Goal: Task Accomplishment & Management: Complete application form

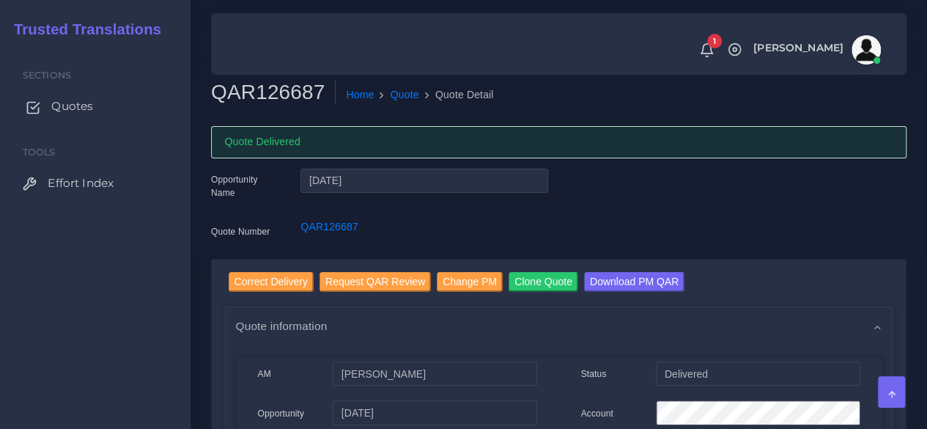
click at [70, 101] on span "Quotes" at bounding box center [72, 106] width 42 height 16
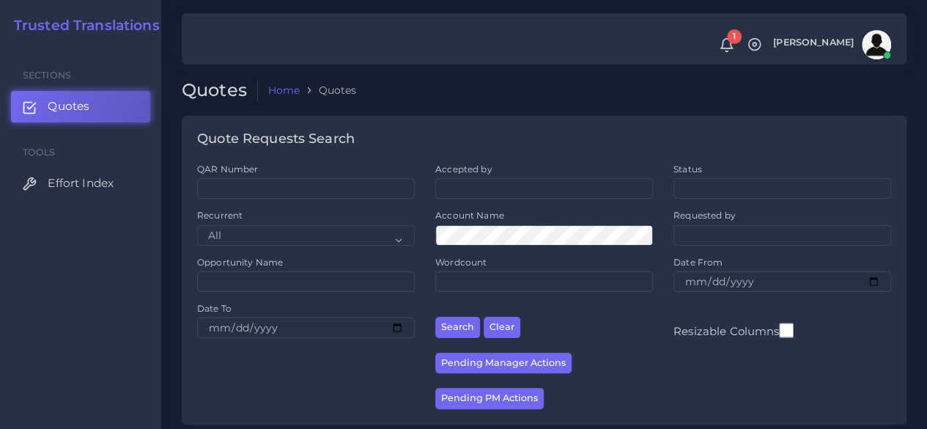
scroll to position [220, 0]
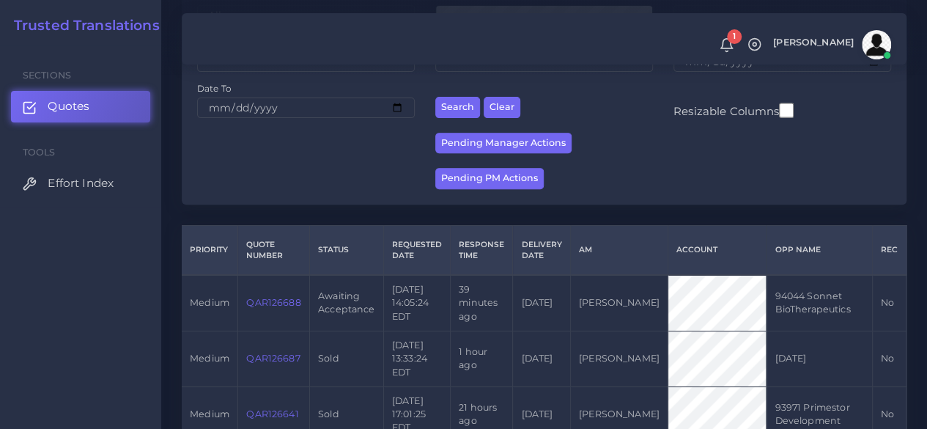
click at [293, 305] on link "QAR126688" at bounding box center [273, 302] width 54 height 11
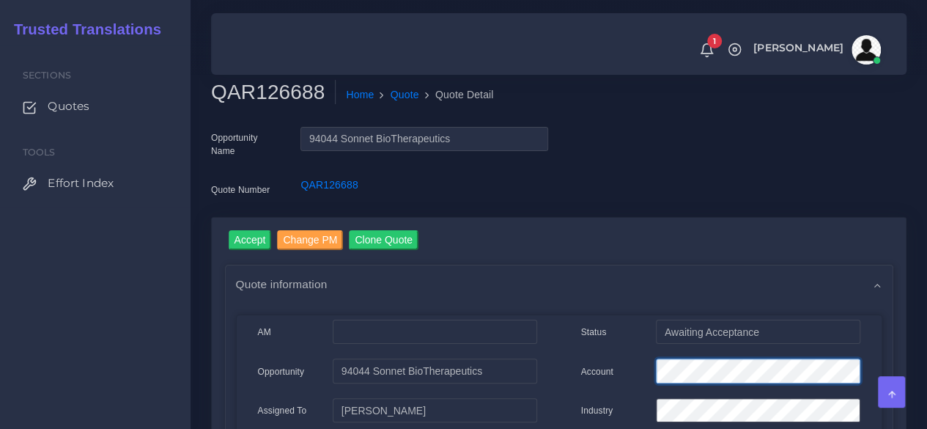
click at [571, 371] on div "Account" at bounding box center [720, 372] width 301 height 29
click at [249, 242] on input "Accept" at bounding box center [250, 240] width 43 height 20
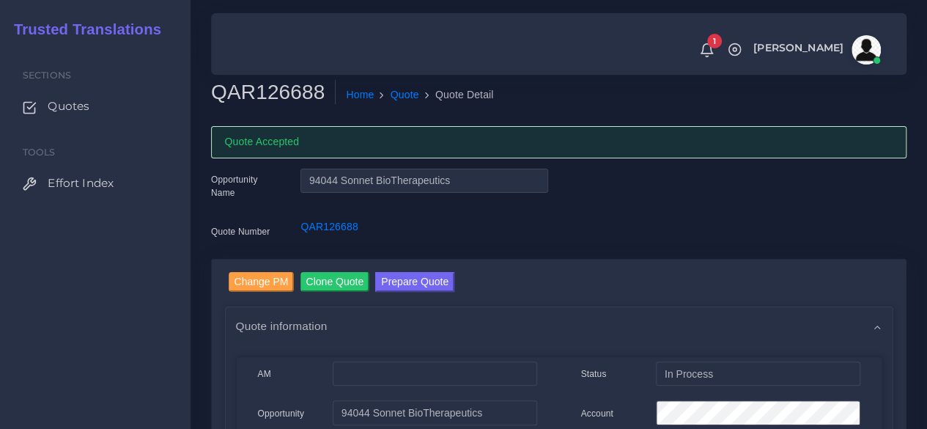
click at [286, 80] on h2 "QAR126688" at bounding box center [273, 92] width 125 height 25
copy h2 "QAR126688"
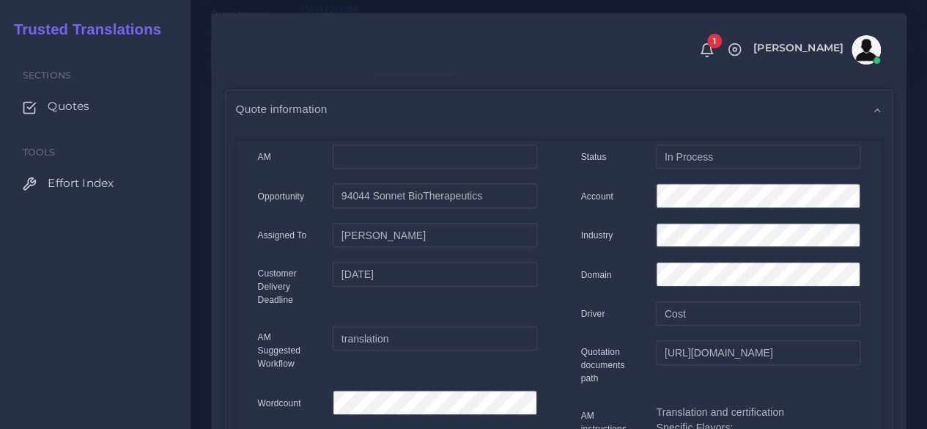
scroll to position [220, 0]
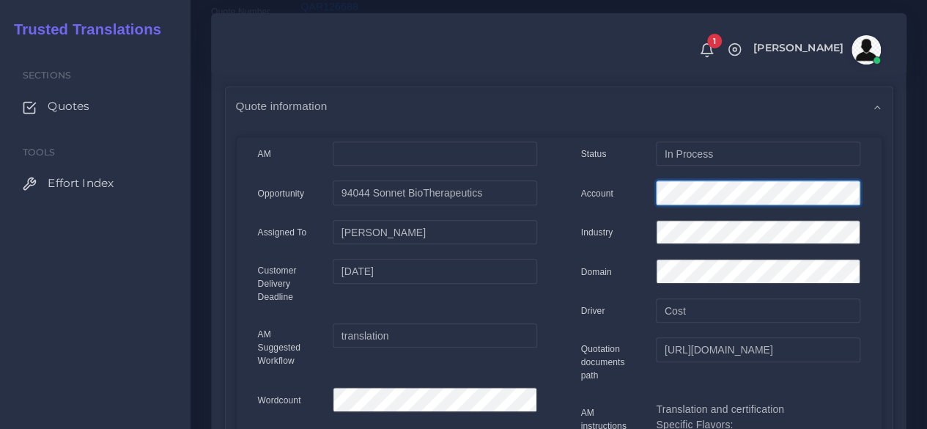
click at [609, 170] on div "Status In Process Account Industry Domain Driver Cost" at bounding box center [720, 415] width 323 height 548
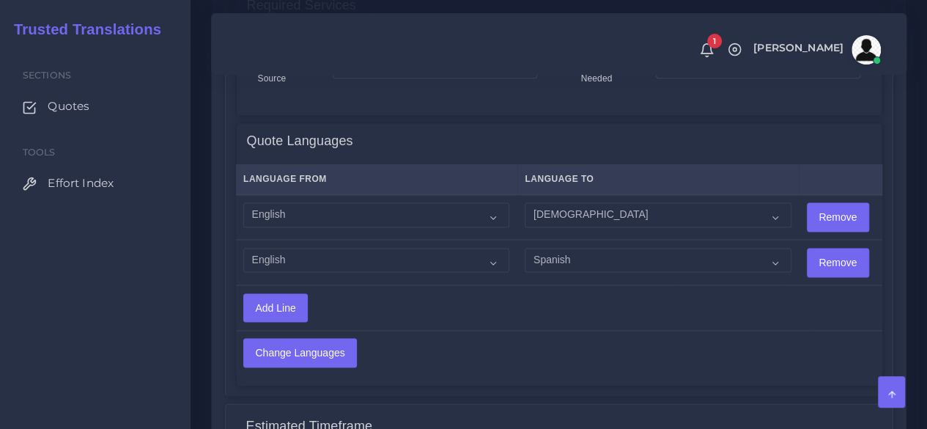
scroll to position [1245, 0]
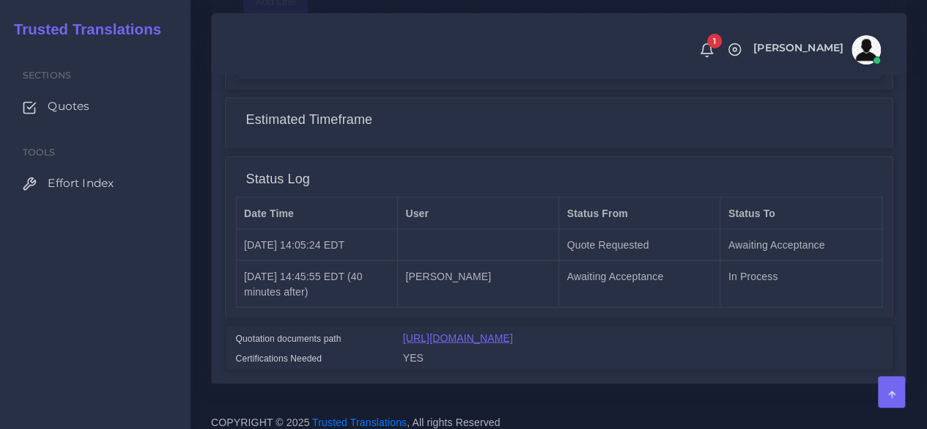
click at [481, 333] on link "[URL][DOMAIN_NAME]" at bounding box center [458, 337] width 110 height 12
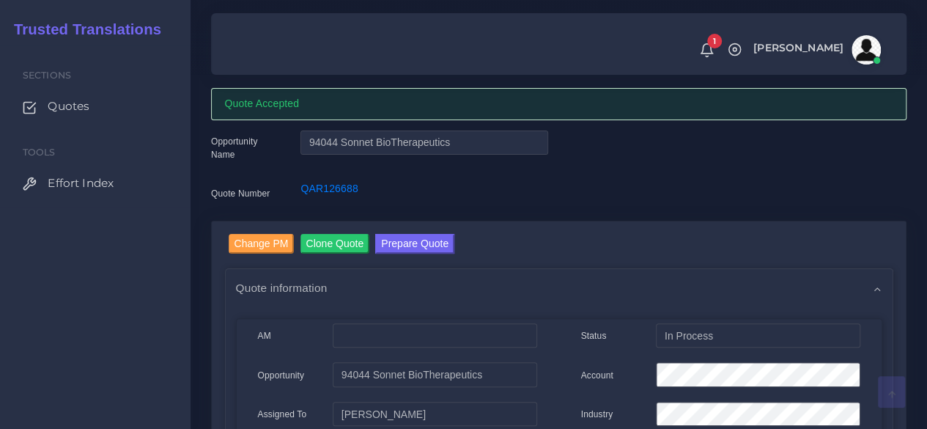
scroll to position [0, 0]
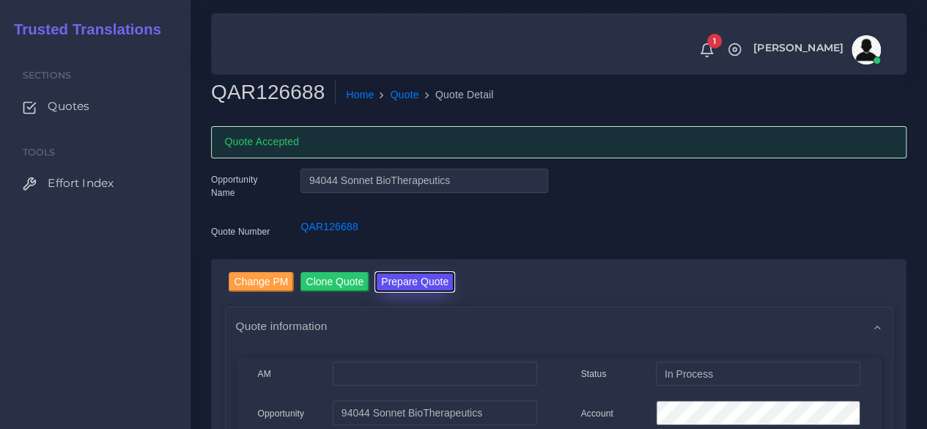
click at [442, 282] on button "Prepare Quote" at bounding box center [414, 282] width 79 height 20
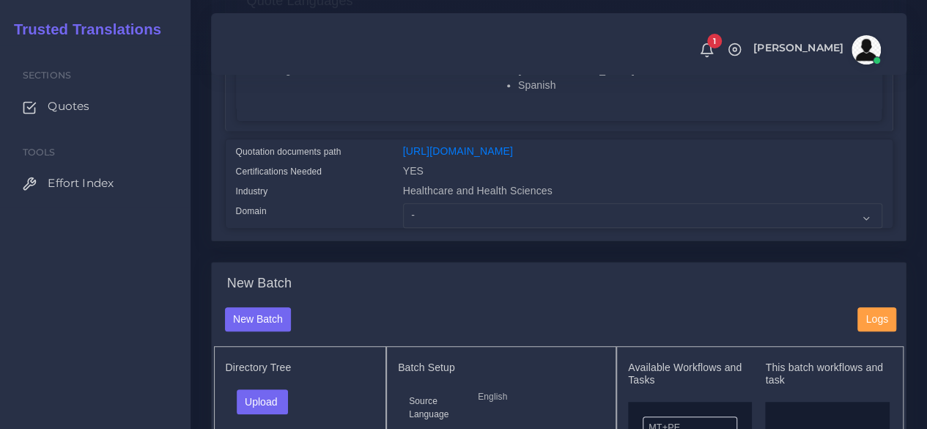
scroll to position [366, 0]
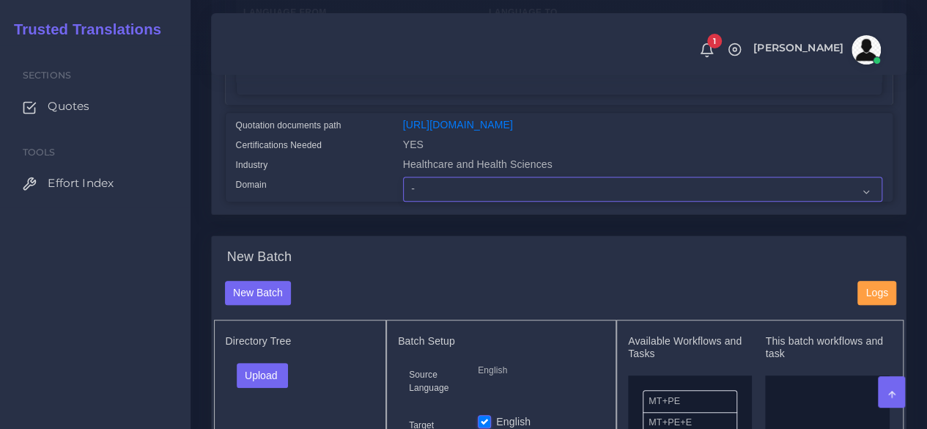
click at [447, 201] on select "- Advertising and Media Agriculture, Forestry and Fishing Architecture, Buildin…" at bounding box center [642, 189] width 479 height 25
select select "Healthcare and Health Sciences"
click at [403, 201] on select "- Advertising and Media Agriculture, Forestry and Fishing Architecture, Buildin…" at bounding box center [642, 189] width 479 height 25
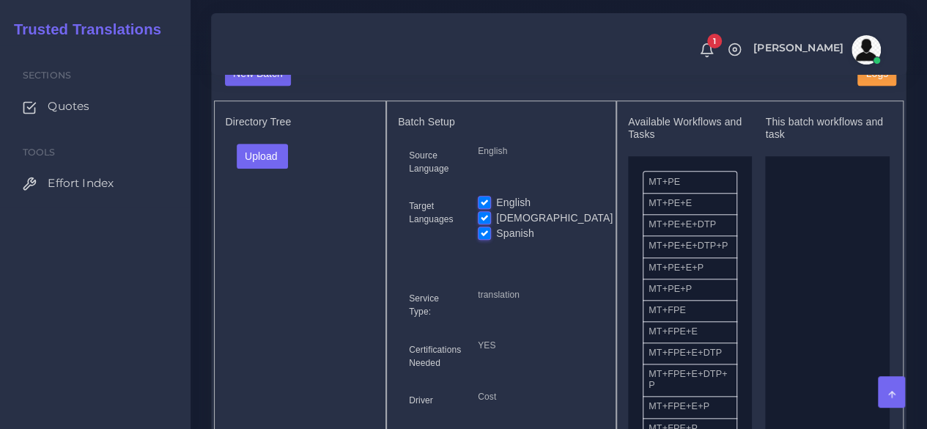
scroll to position [586, 0]
click at [277, 168] on button "Upload" at bounding box center [263, 155] width 52 height 25
click at [262, 220] on label "Files" at bounding box center [287, 210] width 101 height 18
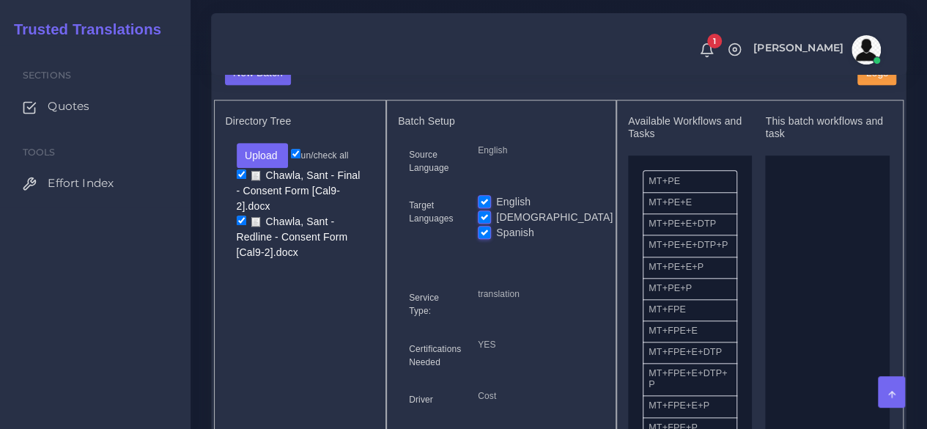
click at [496, 210] on label "English" at bounding box center [513, 201] width 34 height 15
click at [479, 207] on input "English" at bounding box center [484, 200] width 13 height 13
checkbox input "false"
drag, startPoint x: 682, startPoint y: 338, endPoint x: 794, endPoint y: 316, distance: 114.2
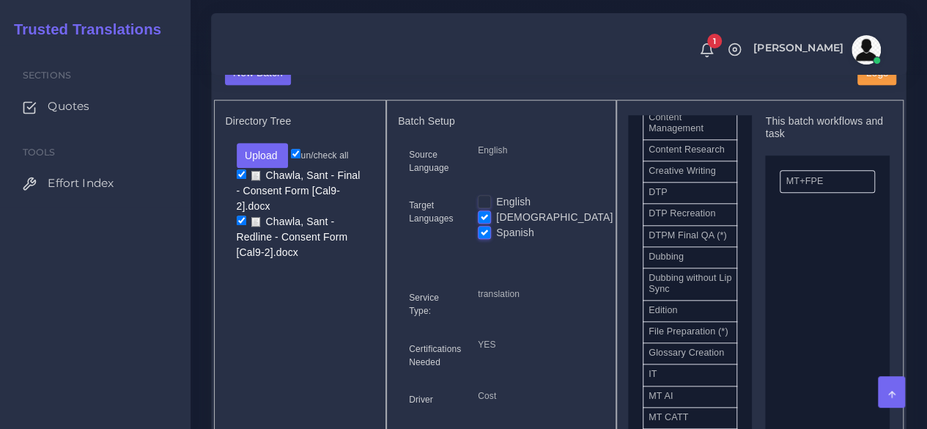
scroll to position [513, 0]
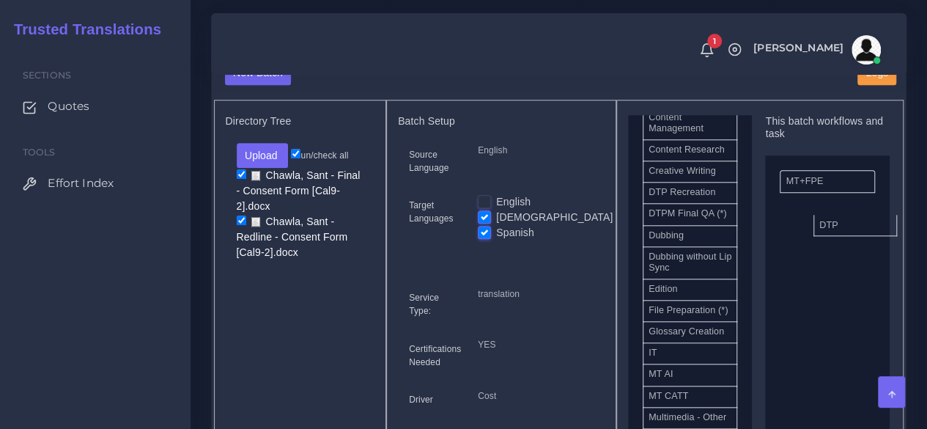
drag, startPoint x: 671, startPoint y: 235, endPoint x: 842, endPoint y: 251, distance: 171.5
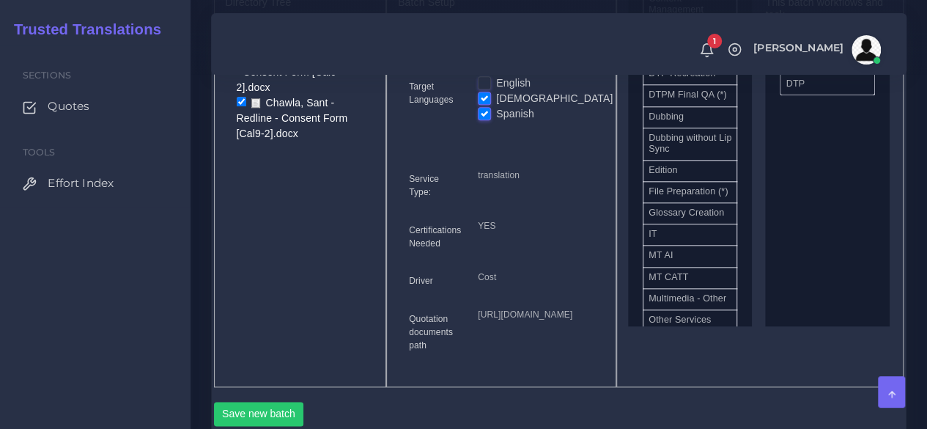
scroll to position [879, 0]
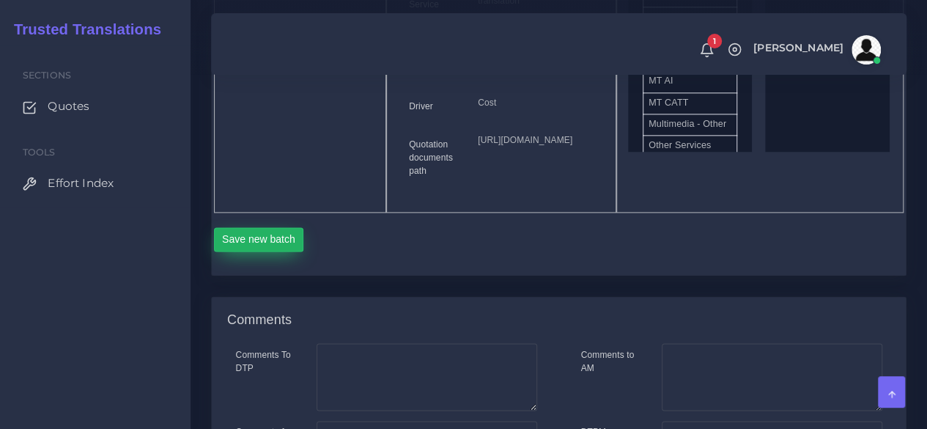
click at [257, 252] on button "Save new batch" at bounding box center [259, 239] width 90 height 25
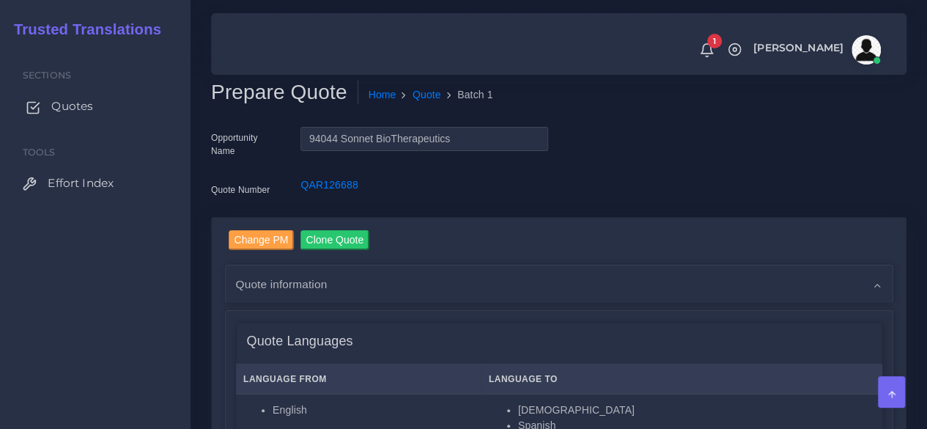
click at [79, 103] on span "Quotes" at bounding box center [72, 106] width 42 height 16
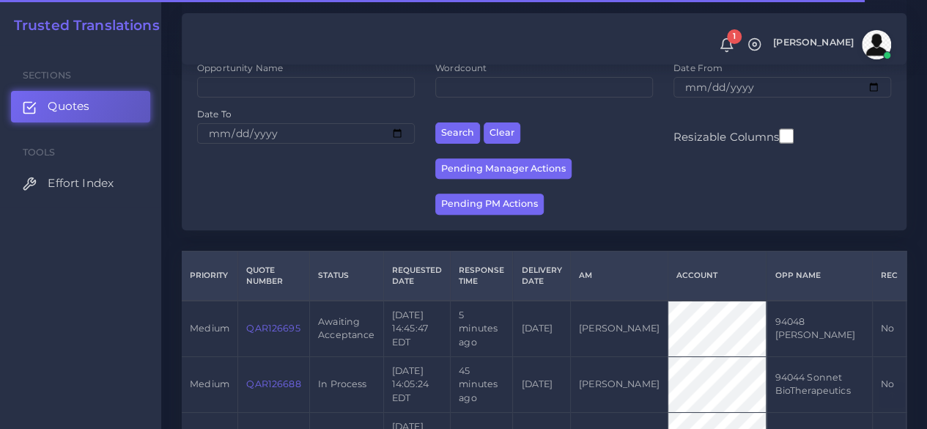
scroll to position [366, 0]
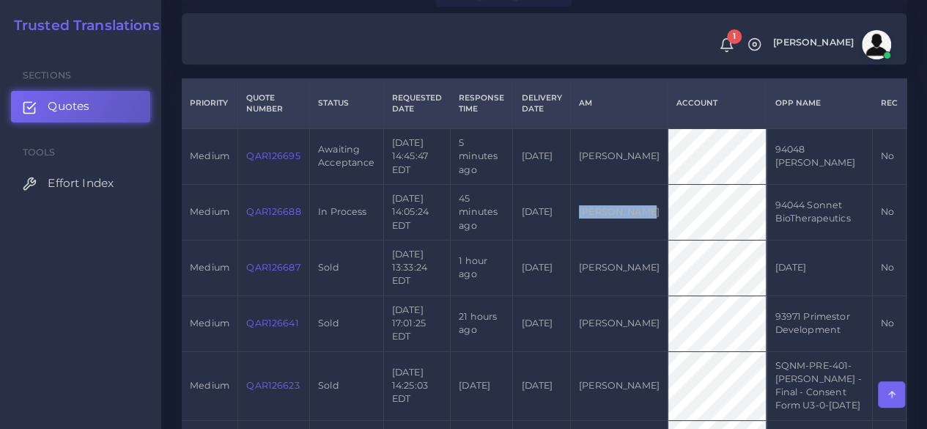
drag, startPoint x: 609, startPoint y: 237, endPoint x: 570, endPoint y: 223, distance: 41.0
click at [570, 223] on td "[PERSON_NAME]" at bounding box center [618, 212] width 97 height 56
copy td "[PERSON_NAME]"
drag, startPoint x: 309, startPoint y: 234, endPoint x: 248, endPoint y: 231, distance: 61.6
click at [248, 231] on tr "medium QAR126688 In Process 2025-09-26 14:05:24 EDT 45 minutes ago 2025-09-29 Z…" at bounding box center [731, 212] width 1098 height 56
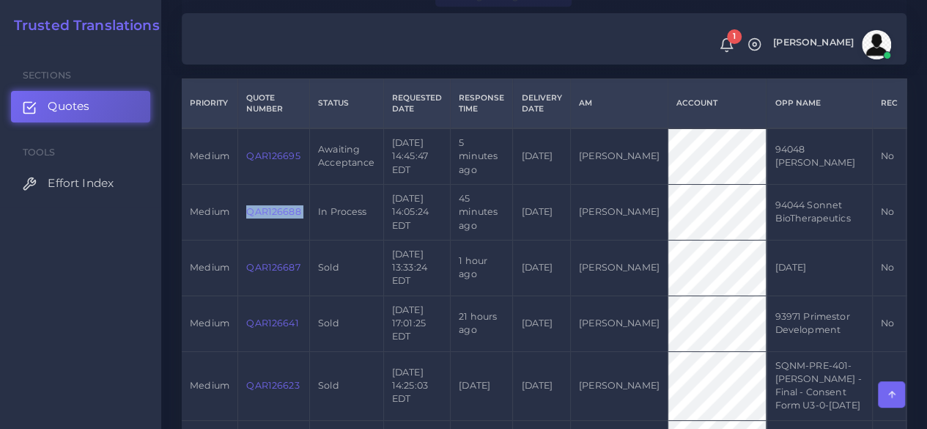
copy tr "QAR126688"
click at [265, 217] on link "QAR126688" at bounding box center [273, 211] width 54 height 11
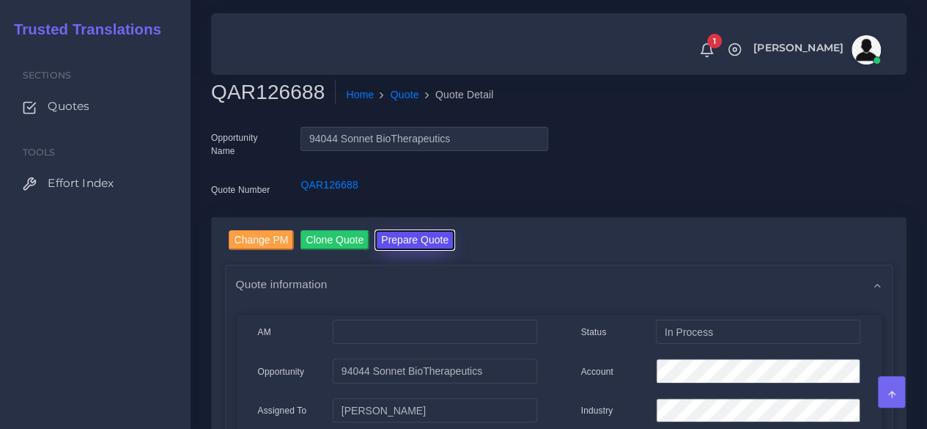
click at [422, 242] on button "Prepare Quote" at bounding box center [414, 240] width 79 height 20
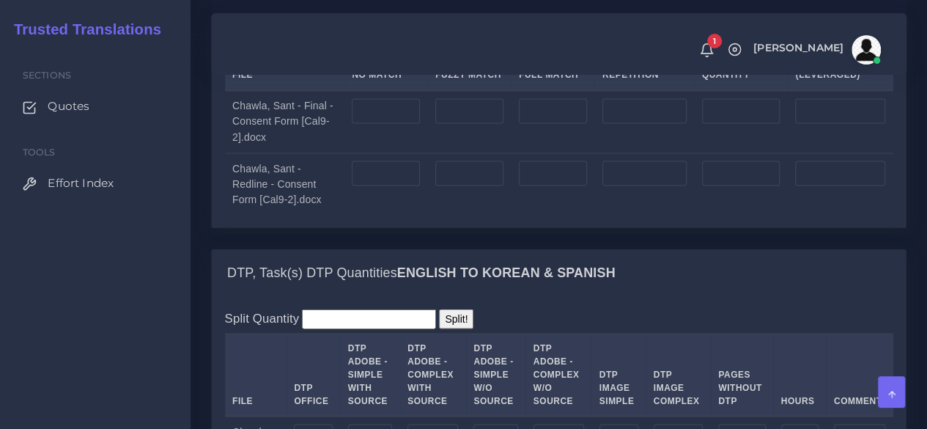
scroll to position [1465, 0]
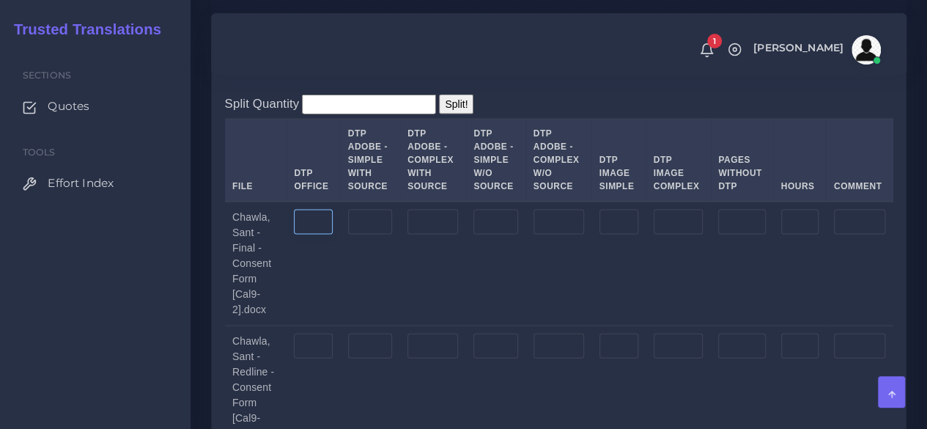
click at [314, 234] on input "number" at bounding box center [313, 222] width 38 height 25
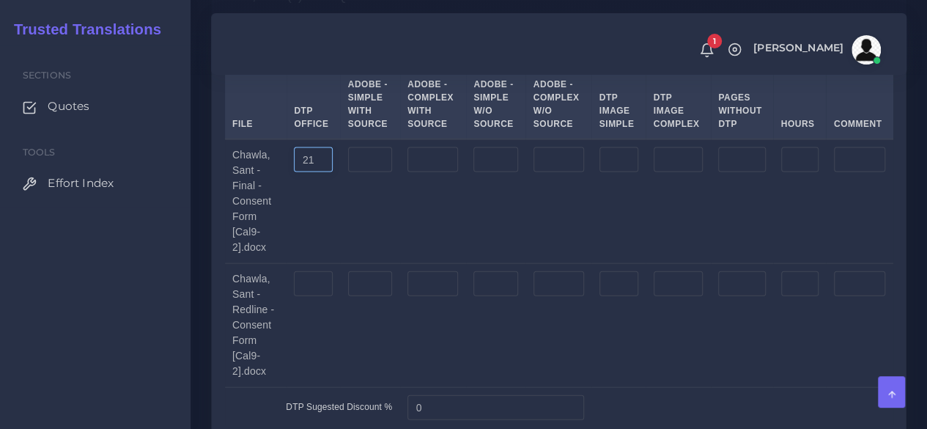
scroll to position [1612, 0]
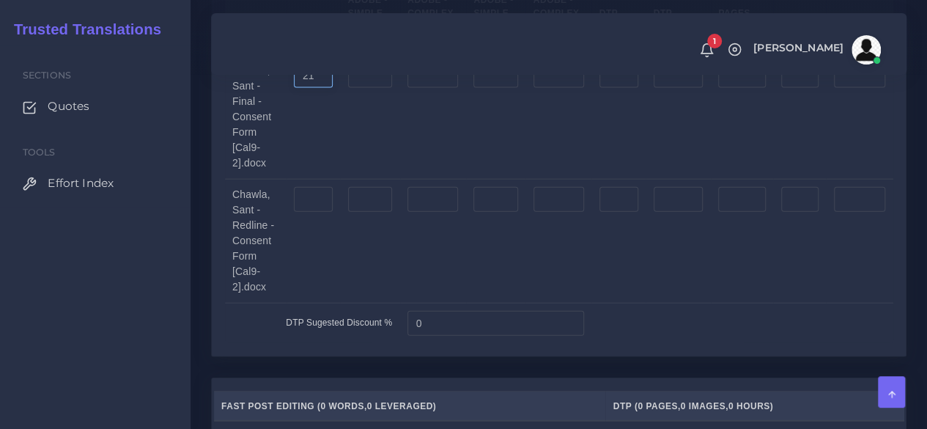
type input "21"
click at [319, 212] on input "number" at bounding box center [313, 199] width 38 height 25
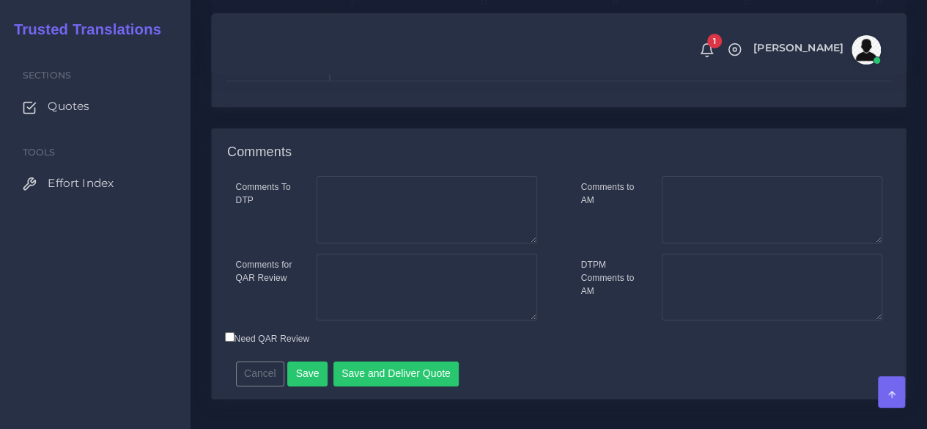
scroll to position [2407, 0]
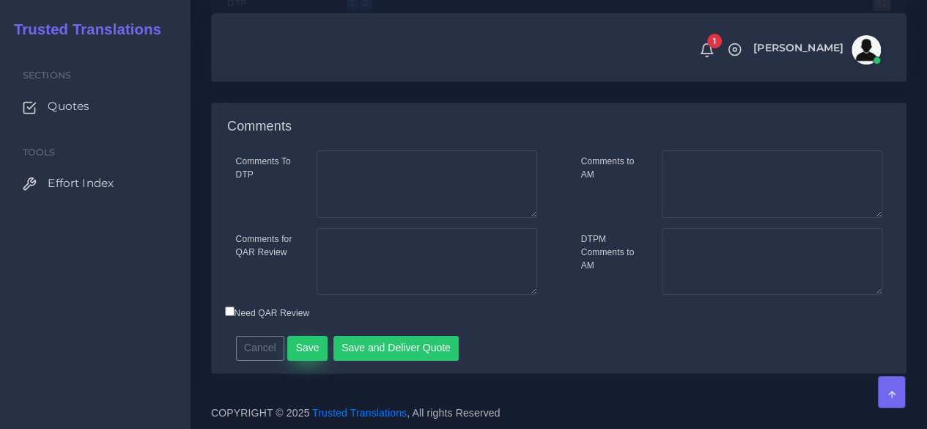
type input "19"
click at [293, 359] on button "Save" at bounding box center [307, 348] width 40 height 25
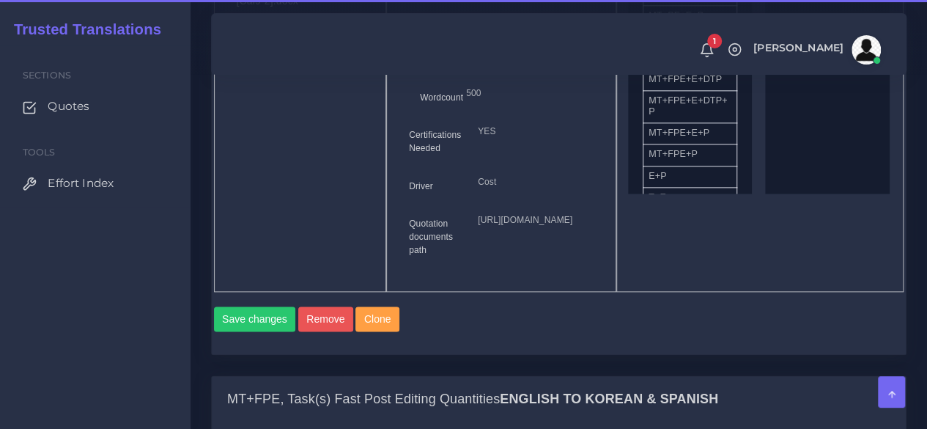
scroll to position [1319, 0]
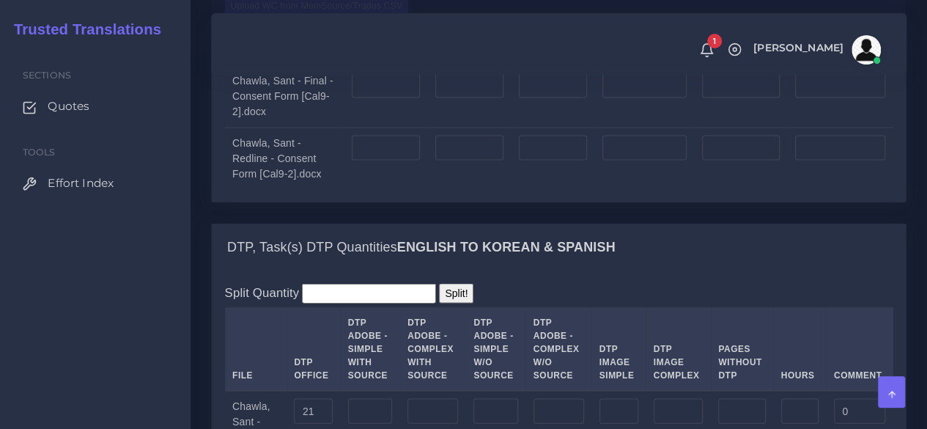
click at [287, 15] on label "Upload WC from MemSource/Trados CSV" at bounding box center [317, 6] width 184 height 20
click at [0, 0] on input "Upload WC from MemSource/Trados CSV" at bounding box center [0, 0] width 0 height 0
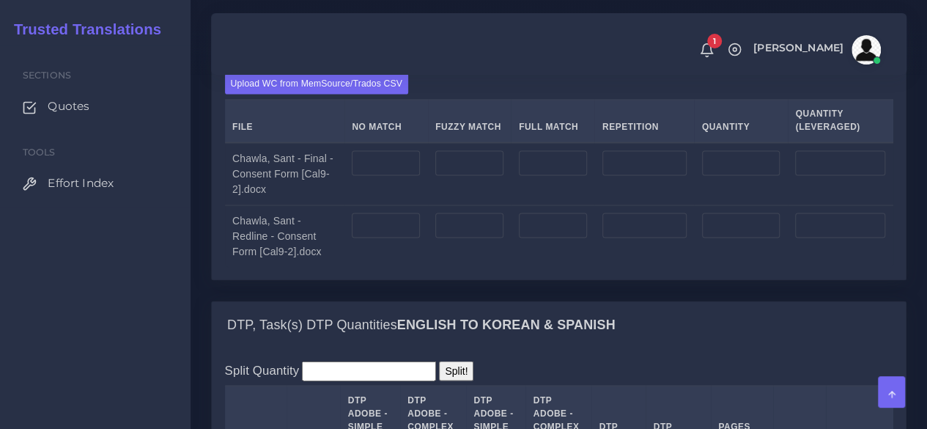
scroll to position [1245, 0]
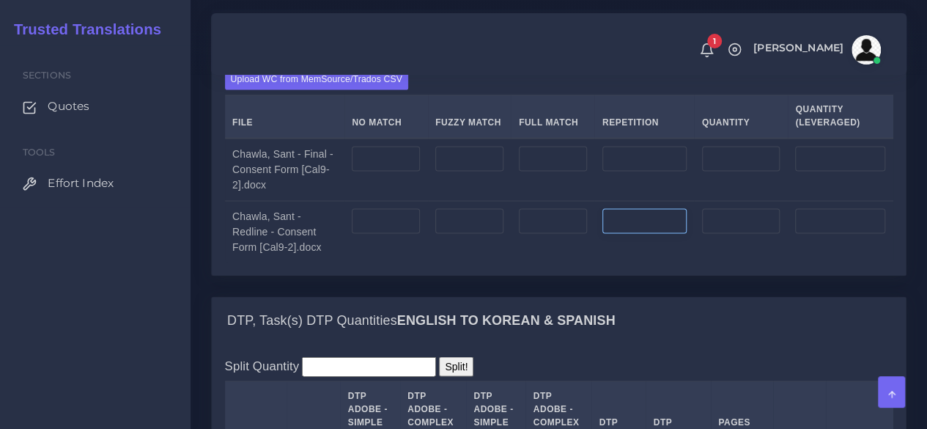
click at [623, 233] on input "number" at bounding box center [644, 220] width 84 height 25
paste input "4122"
type input "4122"
type input "1030"
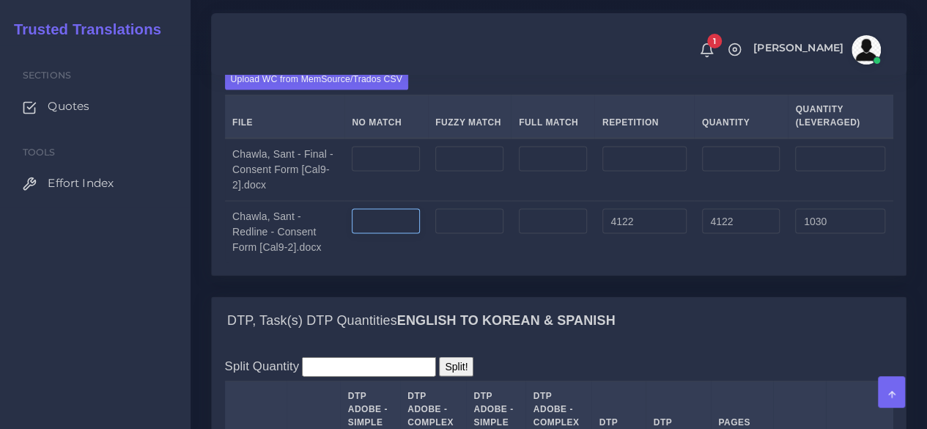
click at [368, 233] on input "number" at bounding box center [386, 220] width 68 height 25
type input "17"
type input "4139"
type input "1047"
click at [442, 233] on input "number" at bounding box center [469, 220] width 68 height 25
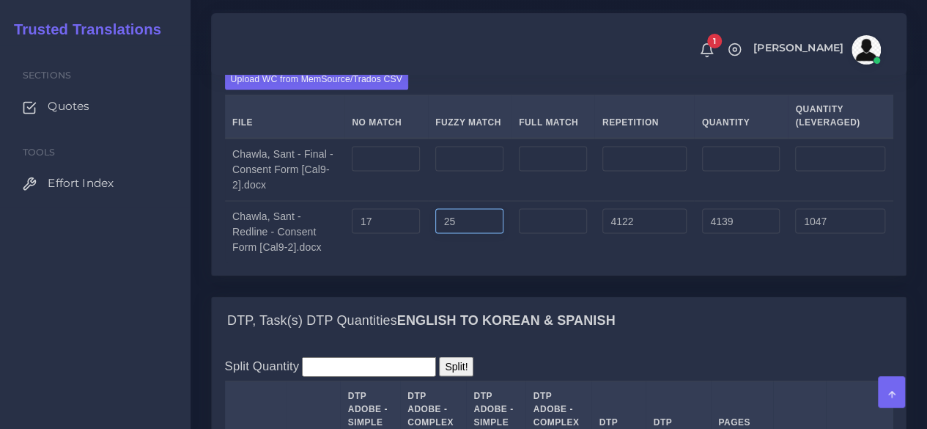
type input "25"
type input "4164"
type input "1060"
click at [542, 233] on input "number" at bounding box center [553, 220] width 68 height 25
type input "0"
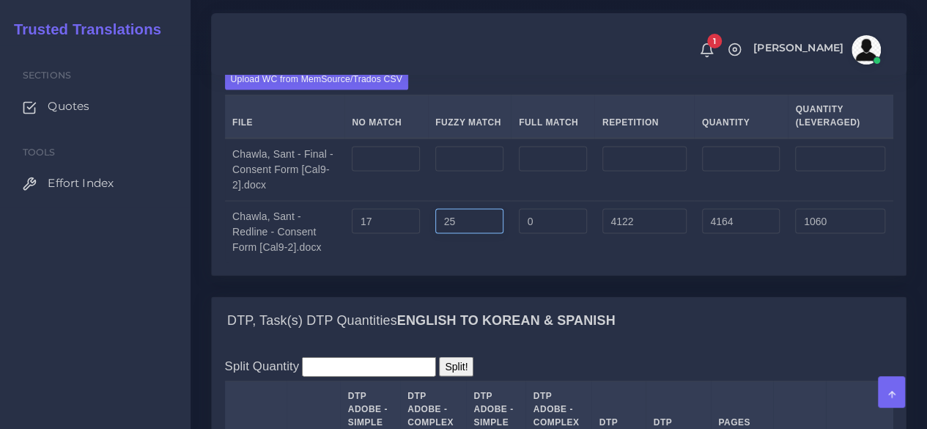
drag, startPoint x: 451, startPoint y: 330, endPoint x: 369, endPoint y: 330, distance: 81.3
click at [369, 262] on tr "Chawla, Sant - Redline - Consent Form [Cal9-2].docx 17 25 0 4122 4164 1060" at bounding box center [559, 231] width 668 height 62
type input "303"
type input "4442"
type input "1199"
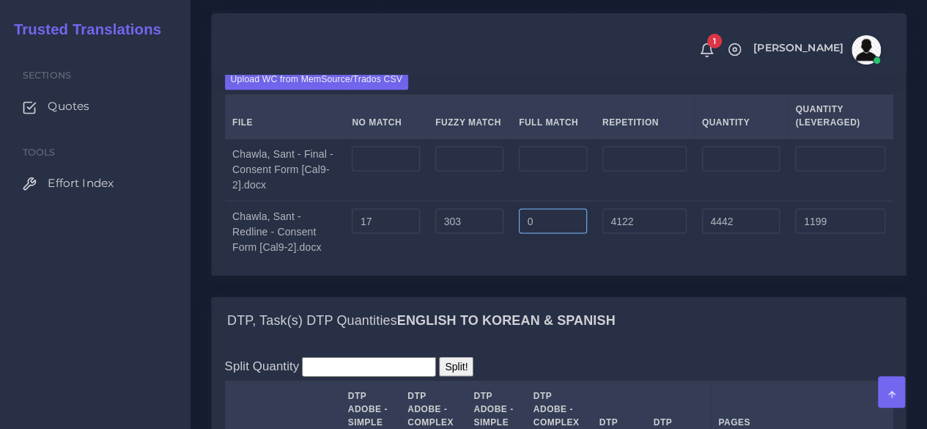
drag, startPoint x: 549, startPoint y: 325, endPoint x: 457, endPoint y: 323, distance: 92.3
click at [457, 262] on tr "Chawla, Sant - Redline - Consent Form [Cal9-2].docx 17 303 0 4122 4442 1199" at bounding box center [559, 231] width 668 height 62
type input "3929"
type input "8371"
type input "2181"
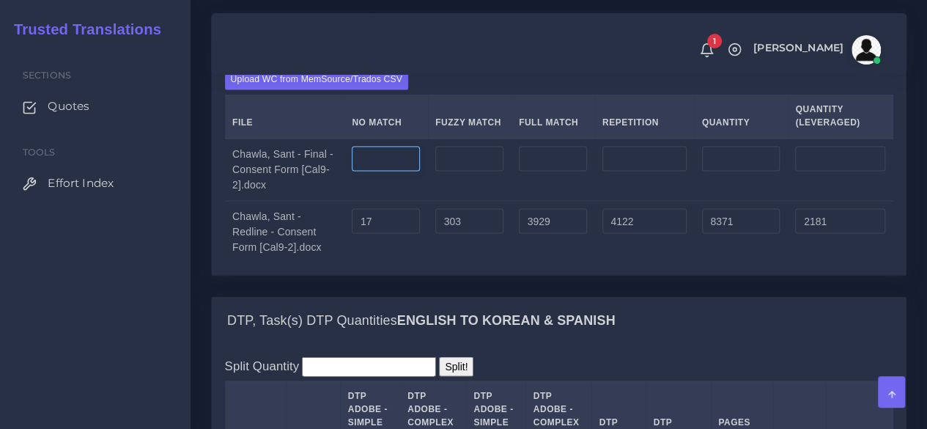
click at [397, 171] on input "number" at bounding box center [386, 158] width 68 height 25
type input "0"
click at [626, 171] on input "number" at bounding box center [644, 158] width 84 height 25
paste input "3850"
type input "3850"
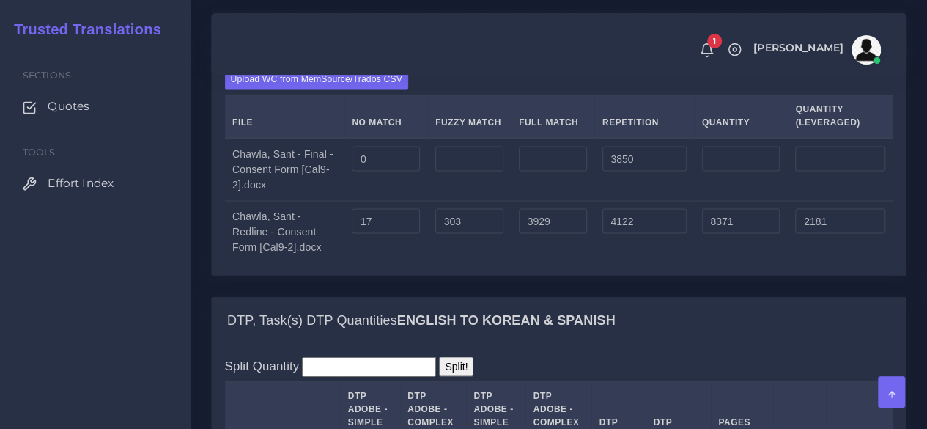
type input "3850"
type input "962"
drag, startPoint x: 396, startPoint y: 257, endPoint x: 302, endPoint y: 252, distance: 93.9
click at [302, 201] on tr "Chawla, Sant - Final - Consent Form [Cal9-2].docx 0 3850 3850 962" at bounding box center [559, 169] width 668 height 63
type input "17"
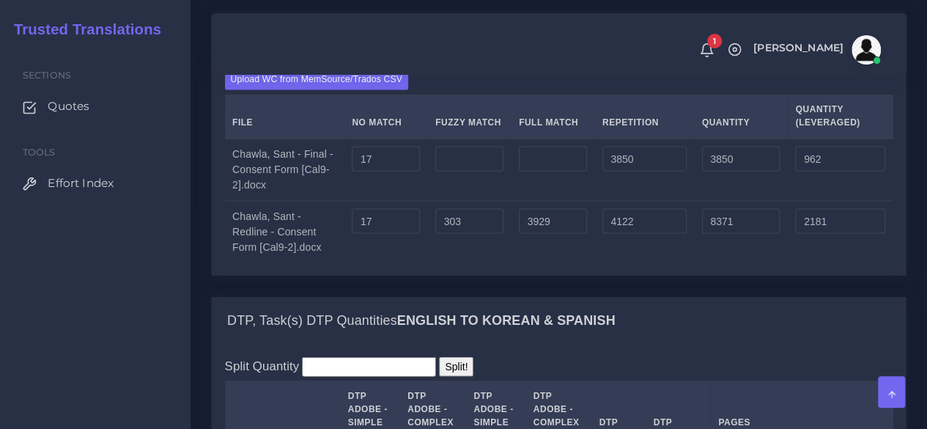
type input "3867"
type input "979"
click at [503, 171] on input "number" at bounding box center [469, 158] width 68 height 25
type input "461"
type input "4328"
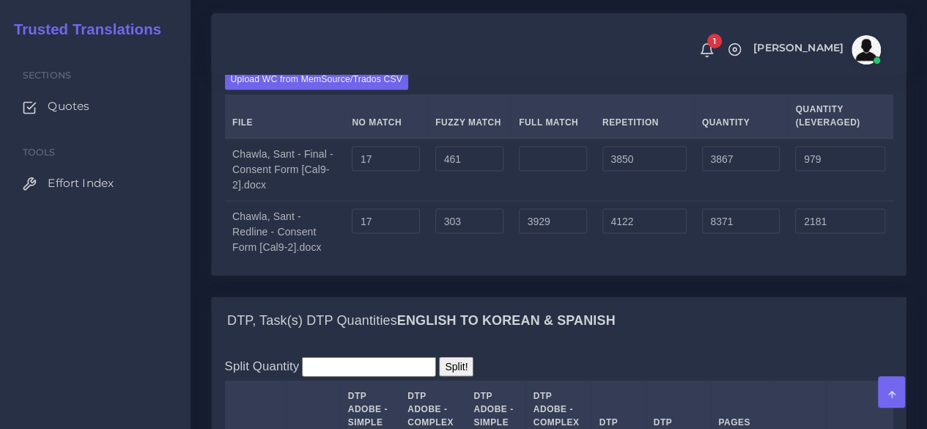
type input "1210"
click at [558, 201] on td at bounding box center [553, 169] width 84 height 63
click at [558, 171] on input "number" at bounding box center [553, 158] width 68 height 25
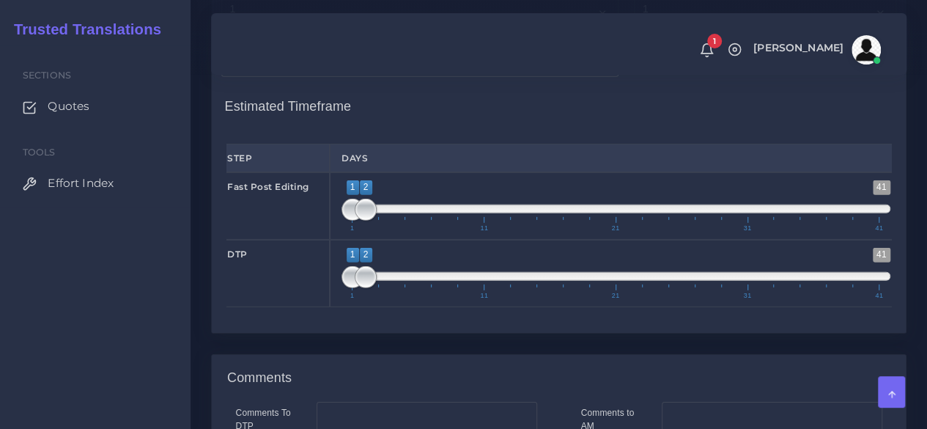
scroll to position [2125, 0]
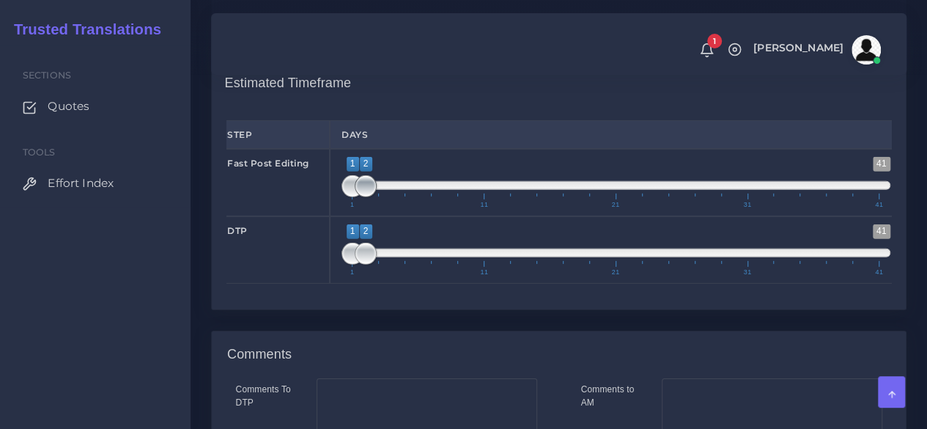
type input "3836"
type input "8164"
type input "2169"
type input "1;1"
click at [354, 197] on span at bounding box center [352, 186] width 22 height 22
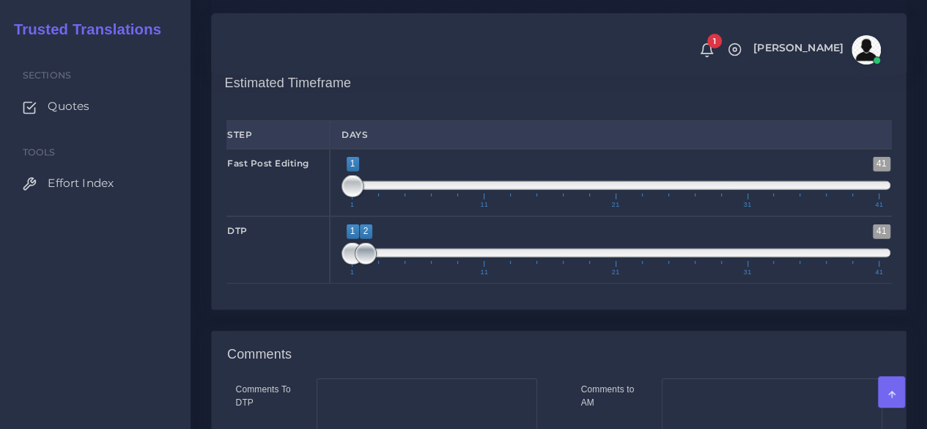
type input "1;1"
drag, startPoint x: 360, startPoint y: 352, endPoint x: 340, endPoint y: 354, distance: 20.6
click at [340, 284] on div "1 41 1 1 1 — 1 1 11 21 31 41 1;1" at bounding box center [616, 249] width 572 height 67
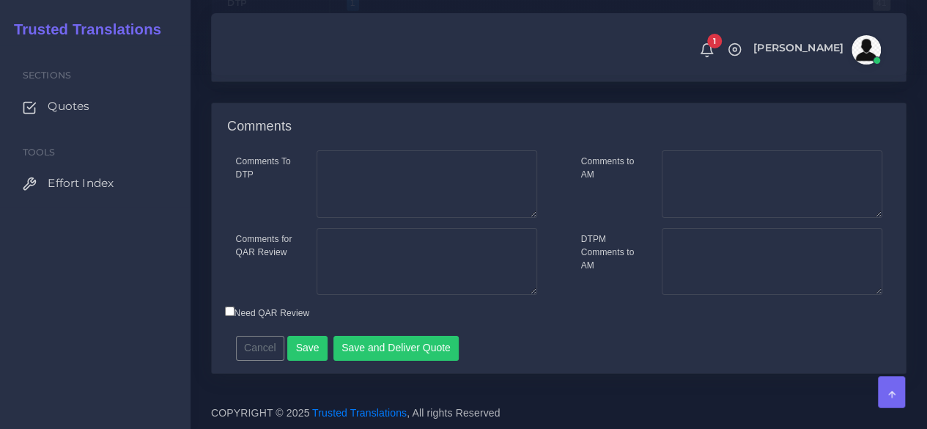
scroll to position [2448, 0]
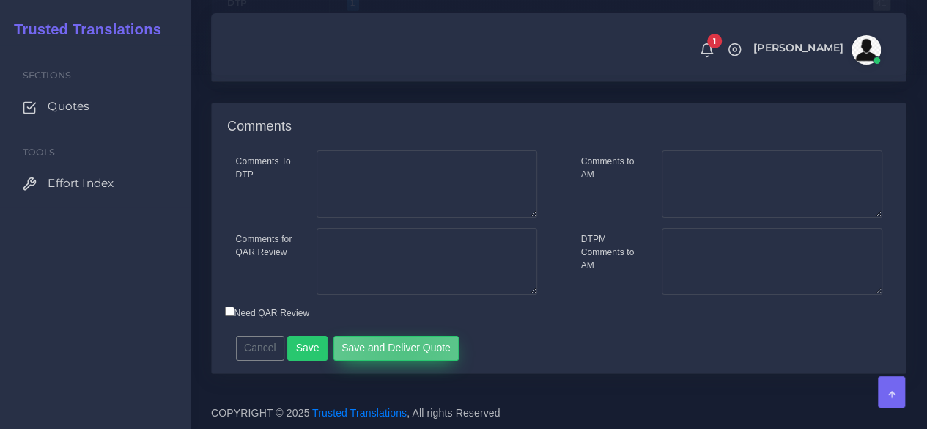
click at [397, 347] on button "Save and Deliver Quote" at bounding box center [396, 348] width 126 height 25
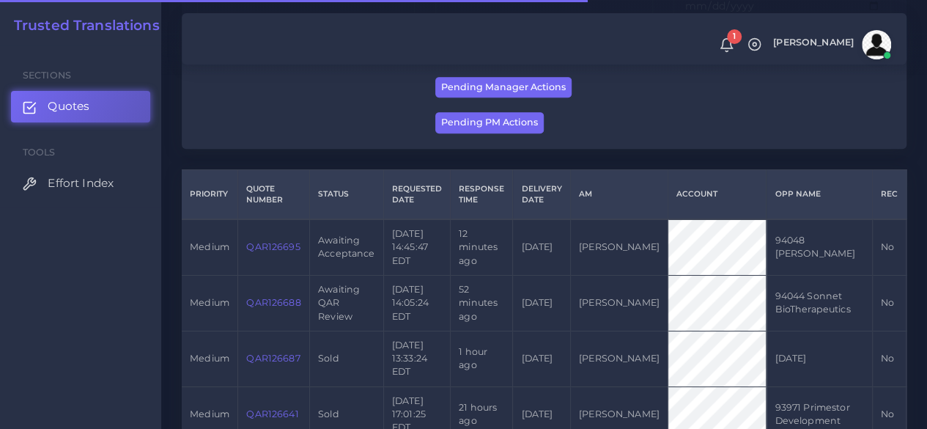
scroll to position [293, 0]
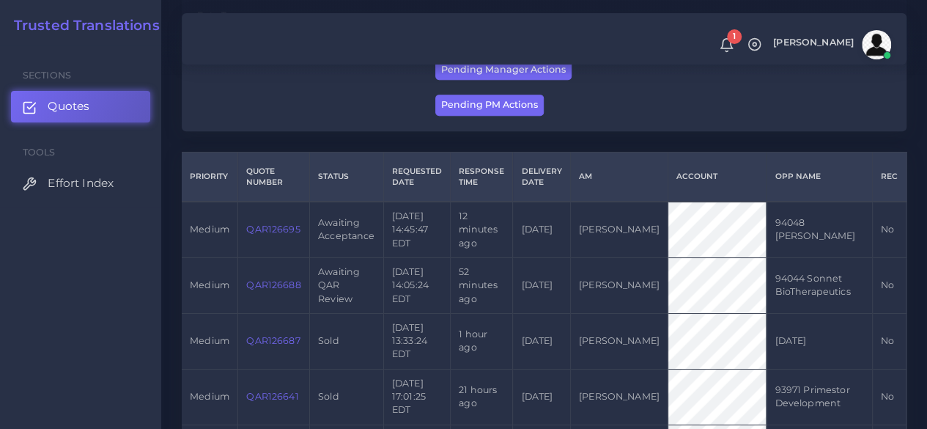
click at [269, 234] on link "QAR126695" at bounding box center [272, 228] width 53 height 11
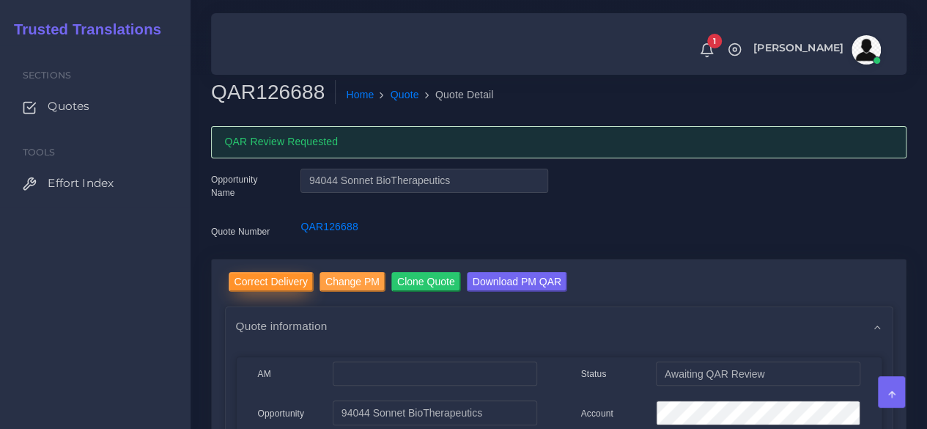
click at [303, 281] on input "Correct Delivery" at bounding box center [271, 282] width 85 height 20
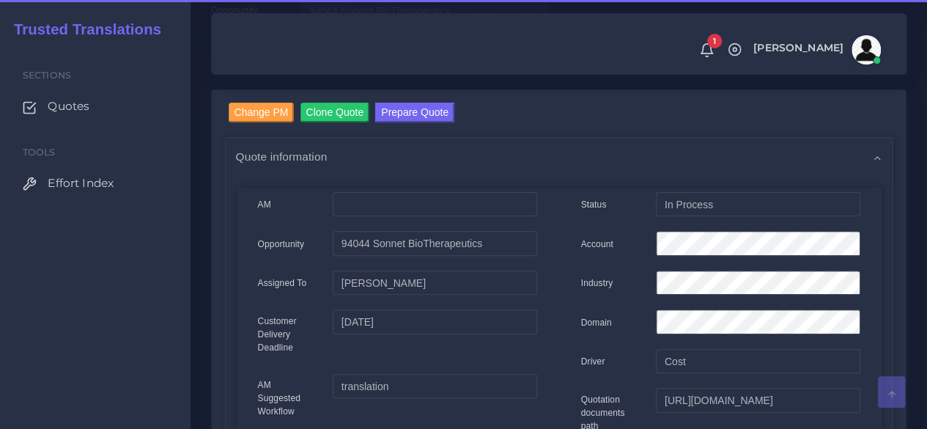
scroll to position [147, 0]
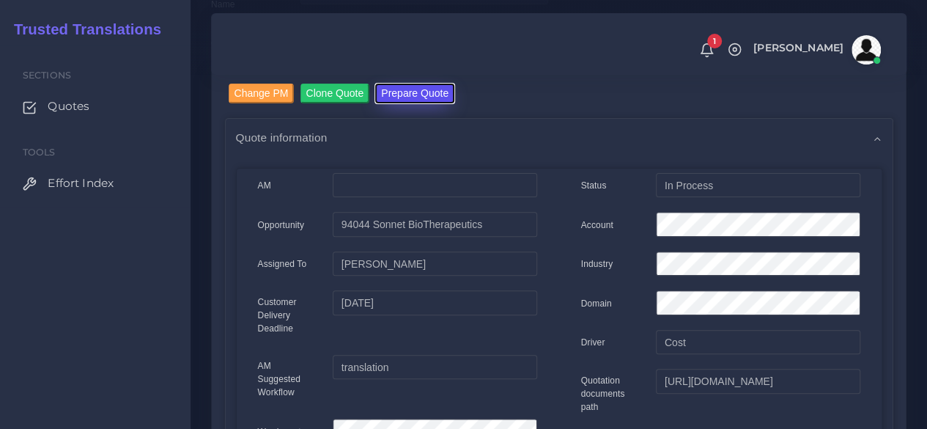
click at [434, 95] on button "Prepare Quote" at bounding box center [414, 94] width 79 height 20
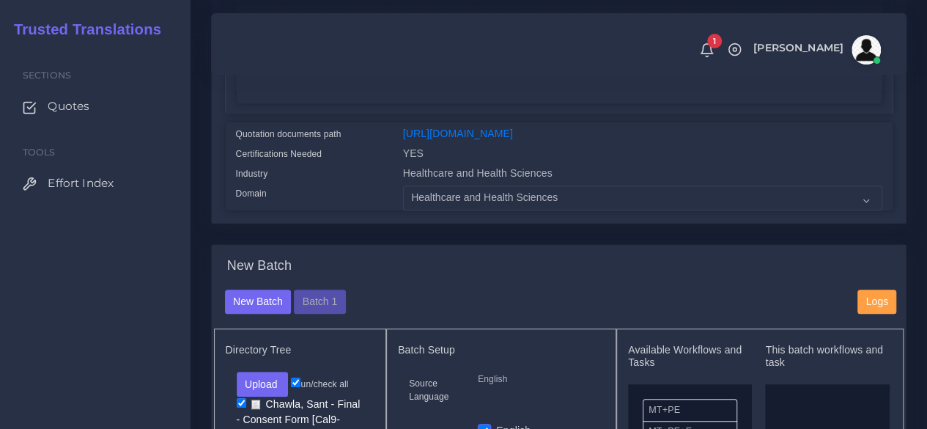
scroll to position [513, 0]
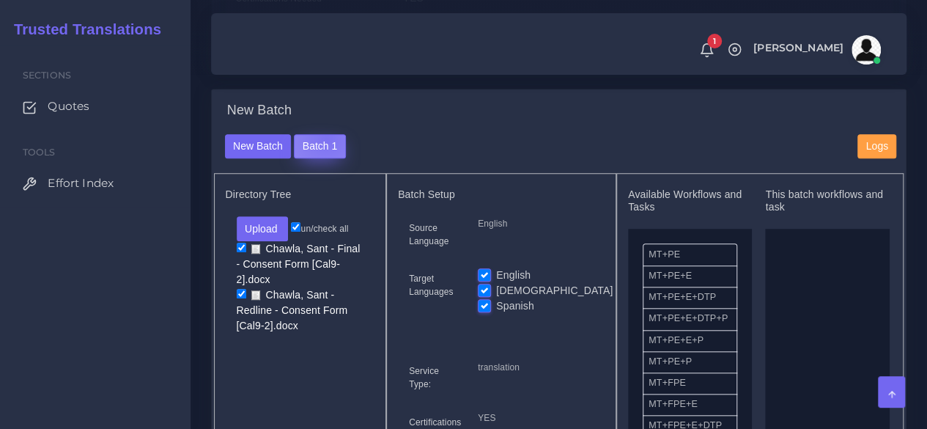
click at [324, 159] on button "Batch 1" at bounding box center [319, 146] width 51 height 25
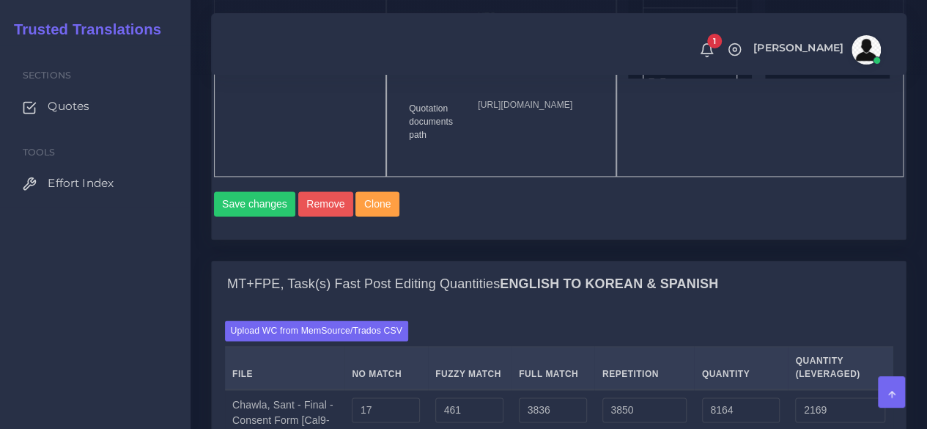
scroll to position [1245, 0]
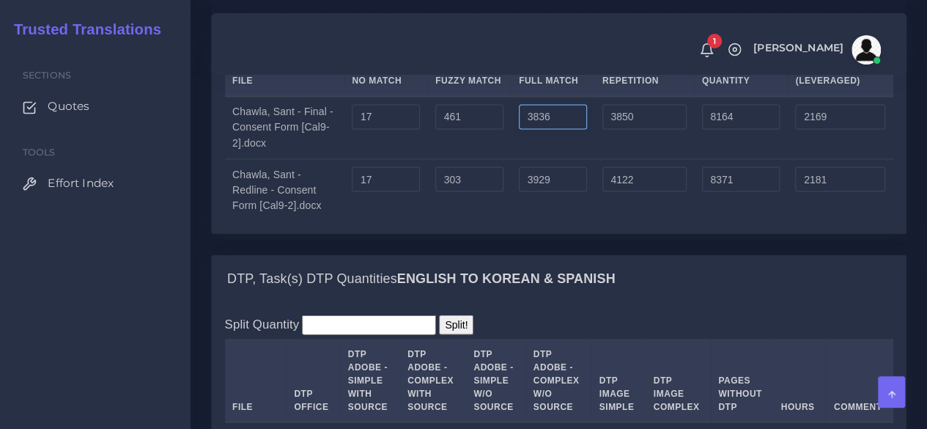
drag, startPoint x: 574, startPoint y: 226, endPoint x: 496, endPoint y: 222, distance: 78.5
click at [496, 159] on tr "Chawla, Sant - Final - Consent Form [Cal9-2].docx 17 461 3836 3850 8164 2169" at bounding box center [559, 127] width 668 height 63
type input "0"
type input "4328"
type input "1210"
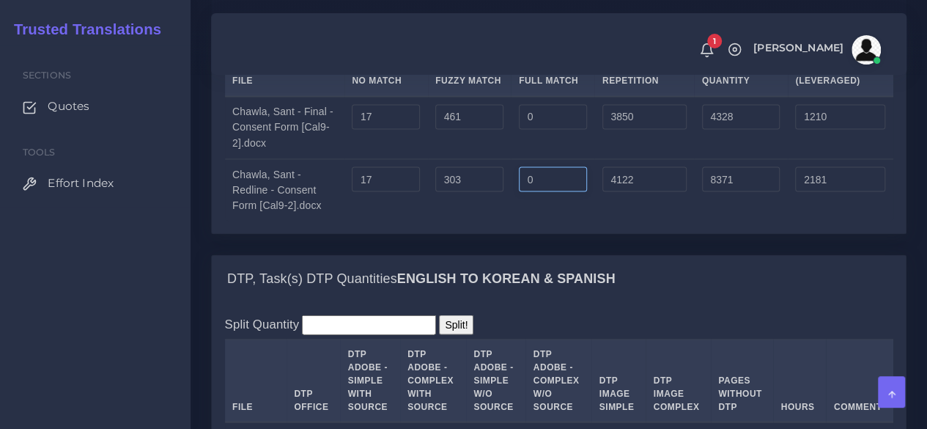
drag, startPoint x: 592, startPoint y: 281, endPoint x: 488, endPoint y: 281, distance: 104.0
click at [488, 221] on tr "Chawla, Sant - Redline - Consent Form [Cal9-2].docx 17 303 0 4122 8371 2181" at bounding box center [559, 189] width 668 height 62
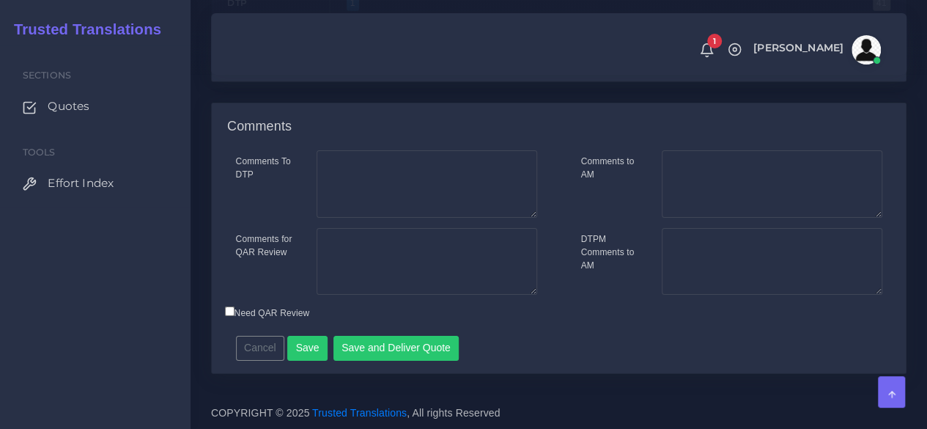
scroll to position [2334, 0]
type input "0"
type input "4442"
type input "1199"
click at [737, 218] on textarea "Comments to AM" at bounding box center [772, 183] width 221 height 67
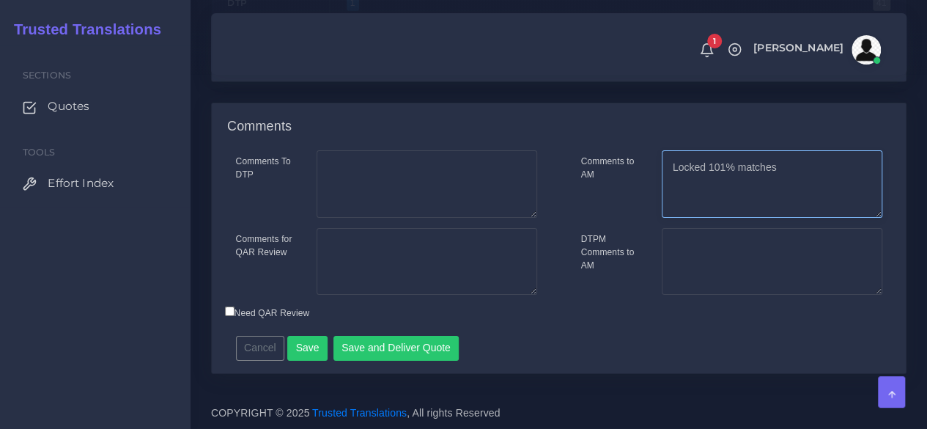
scroll to position [2407, 0]
type textarea "Locked 101% matches"
click at [451, 333] on div "Cancel Save Save and Deliver Quote Remember to fill in the estimated time for e…" at bounding box center [475, 343] width 501 height 36
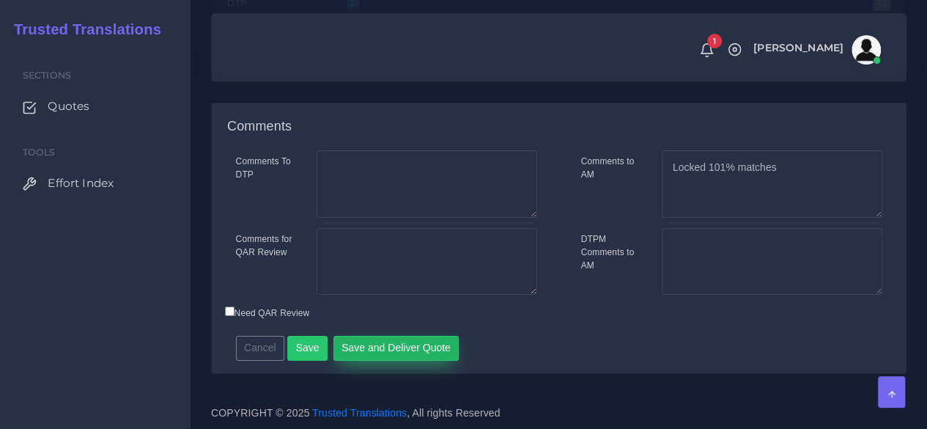
click at [443, 337] on button "Save and Deliver Quote" at bounding box center [396, 348] width 126 height 25
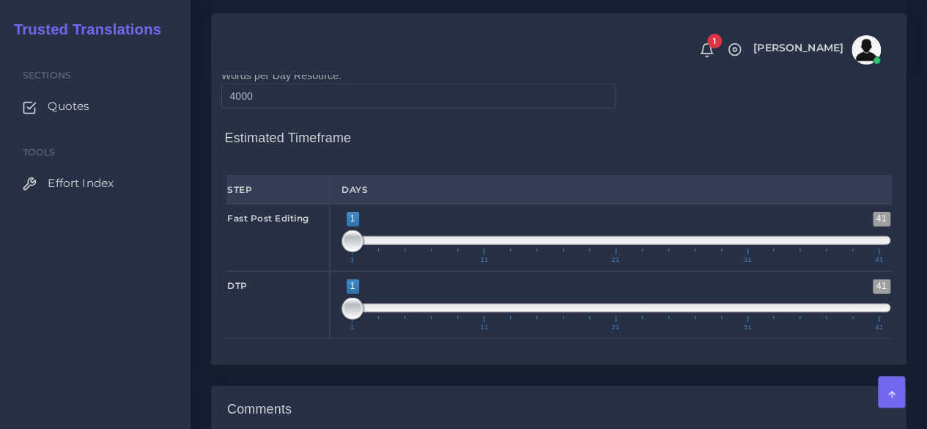
scroll to position [1894, 0]
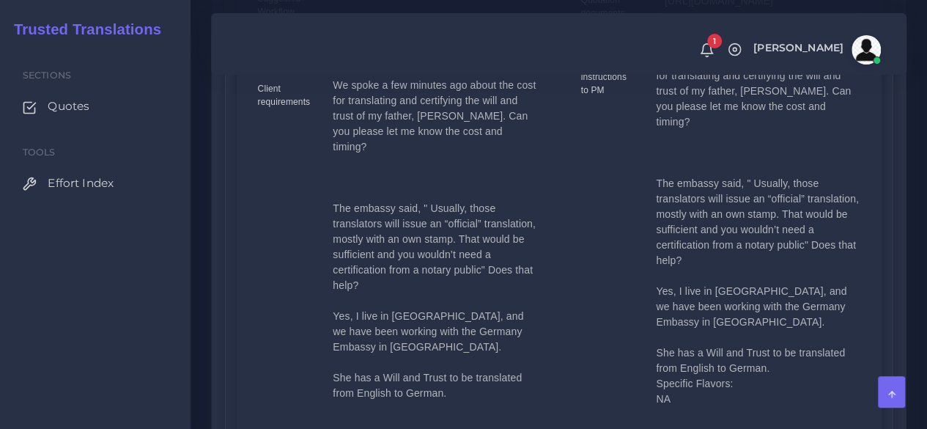
scroll to position [513, 0]
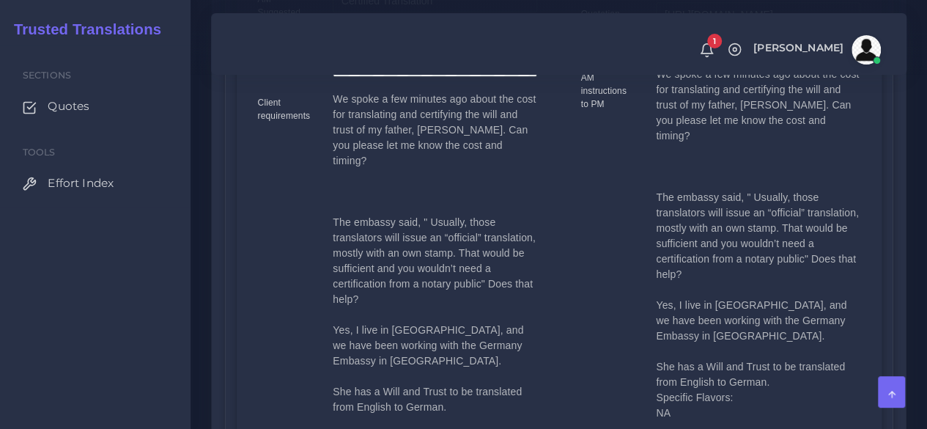
click at [741, 197] on p "We spoke a few minutes ago about the cost for translating and certifying the wi…" at bounding box center [758, 244] width 204 height 354
drag, startPoint x: 661, startPoint y: 197, endPoint x: 692, endPoint y: 210, distance: 33.5
click at [692, 210] on p "We spoke a few minutes ago about the cost for translating and certifying the wi…" at bounding box center [758, 244] width 204 height 354
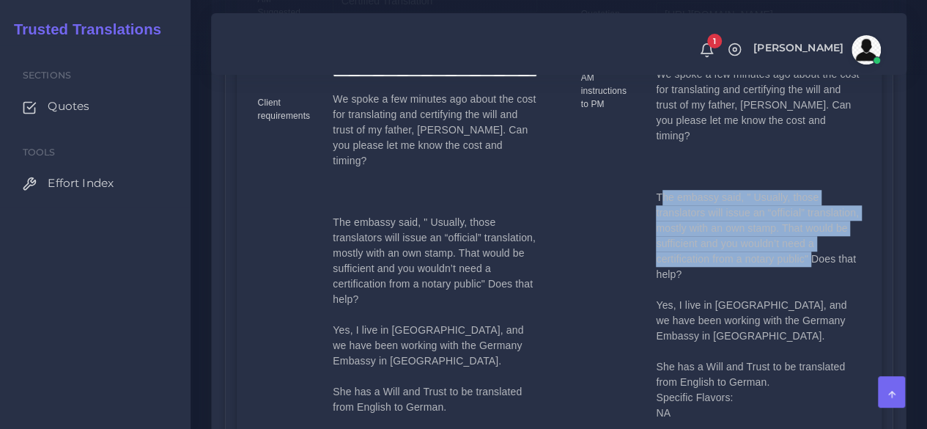
drag, startPoint x: 658, startPoint y: 198, endPoint x: 807, endPoint y: 260, distance: 161.2
click at [810, 262] on p "We spoke a few minutes ago about the cost for translating and certifying the wi…" at bounding box center [758, 244] width 204 height 354
copy p "The embassy said, " Usually, those translators will issue an “official” transla…"
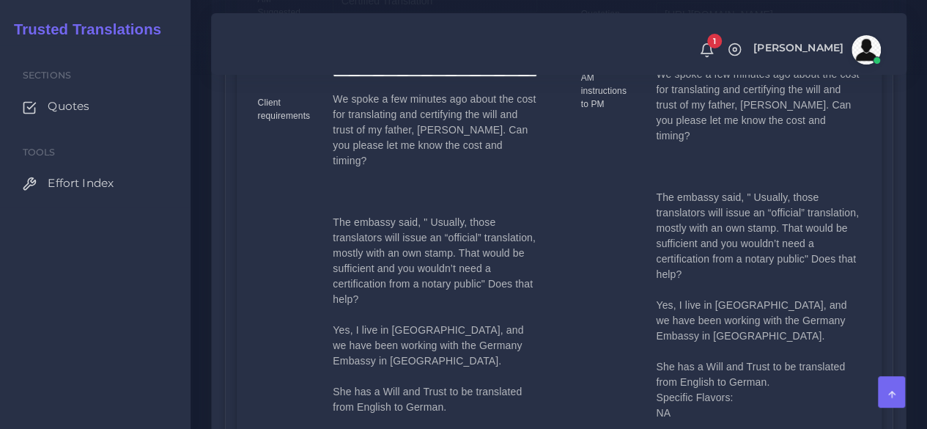
click at [256, 313] on div "Client requirements" at bounding box center [284, 258] width 75 height 333
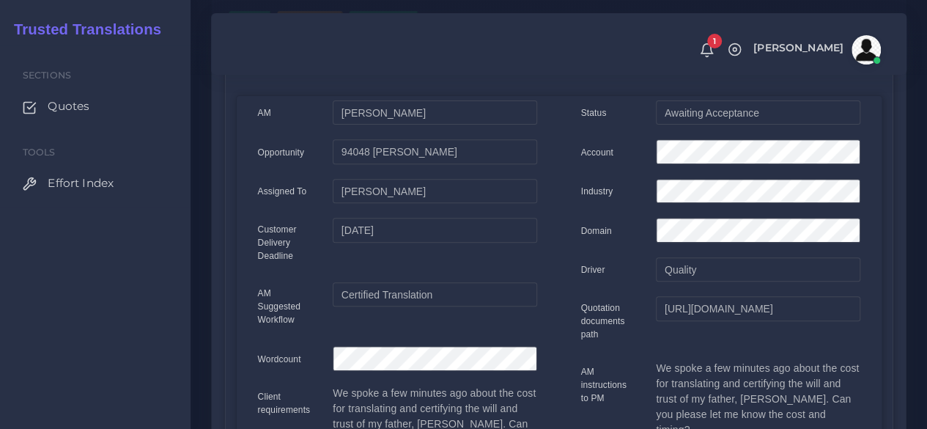
scroll to position [147, 0]
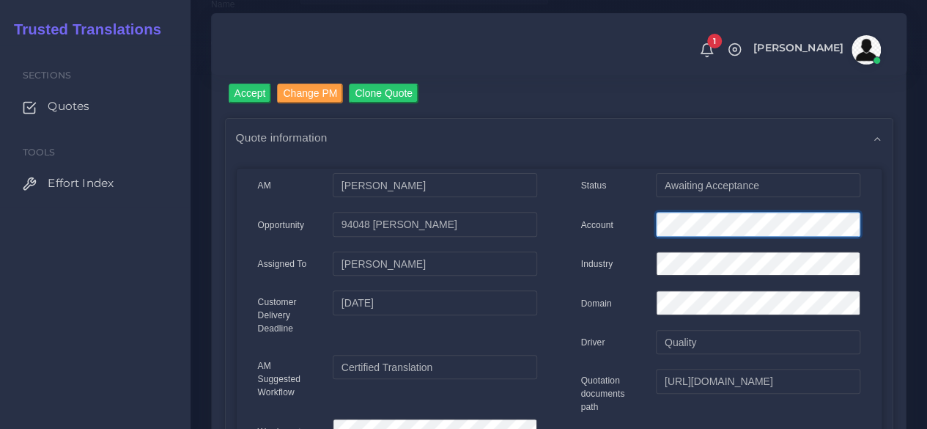
click at [623, 219] on div "Account" at bounding box center [720, 226] width 301 height 29
click at [259, 89] on input "Accept" at bounding box center [250, 94] width 43 height 20
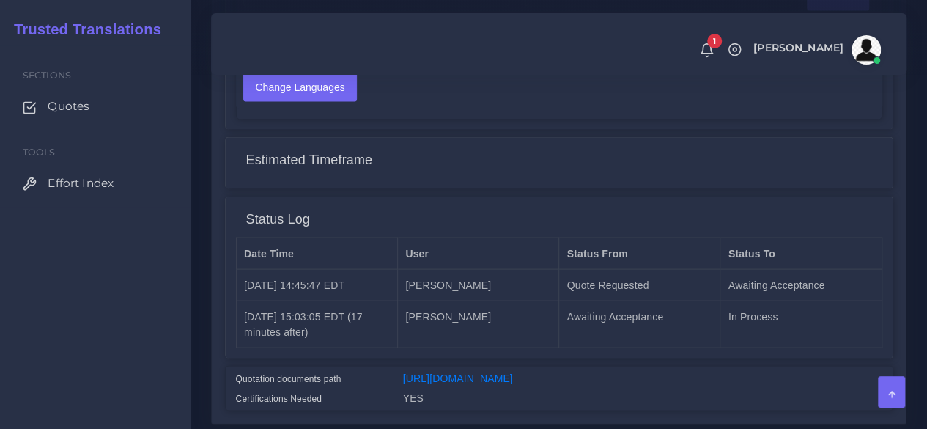
scroll to position [1510, 0]
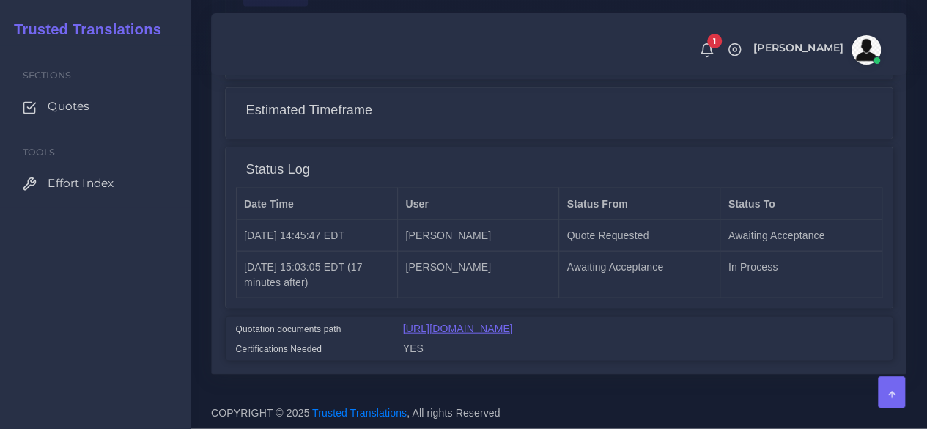
click at [474, 322] on link "[URL][DOMAIN_NAME]" at bounding box center [458, 328] width 110 height 12
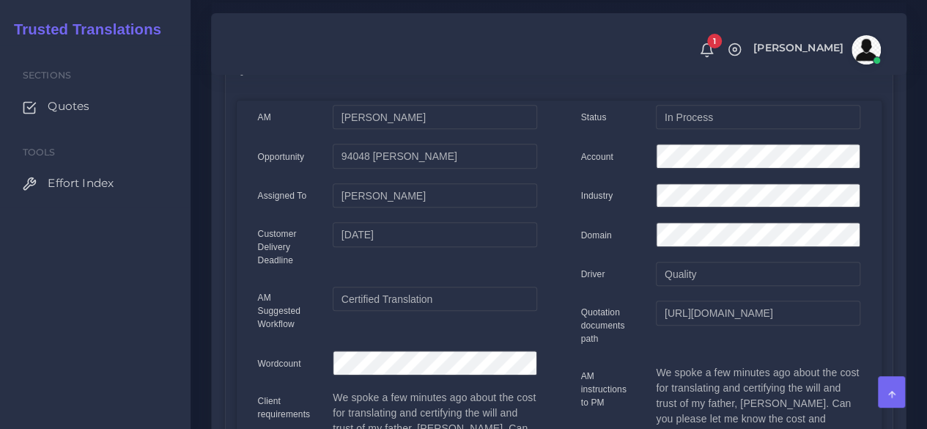
scroll to position [191, 0]
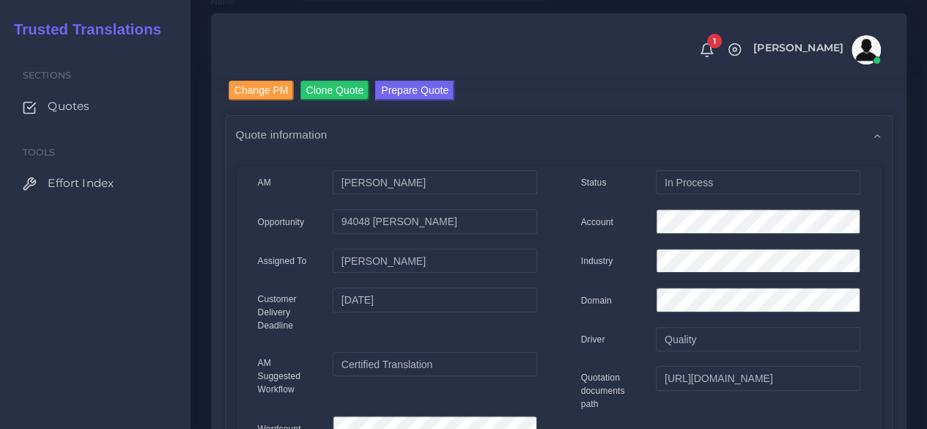
click at [423, 72] on nav "1 Notifications 1 New Driver Update: Extra Quality renamed to Quality Changed" at bounding box center [558, 44] width 695 height 62
click at [423, 92] on button "Prepare Quote" at bounding box center [414, 91] width 79 height 20
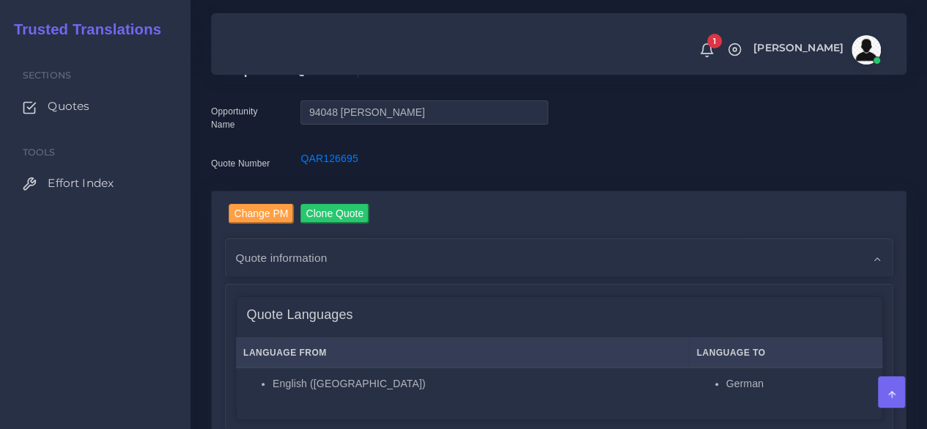
scroll to position [293, 0]
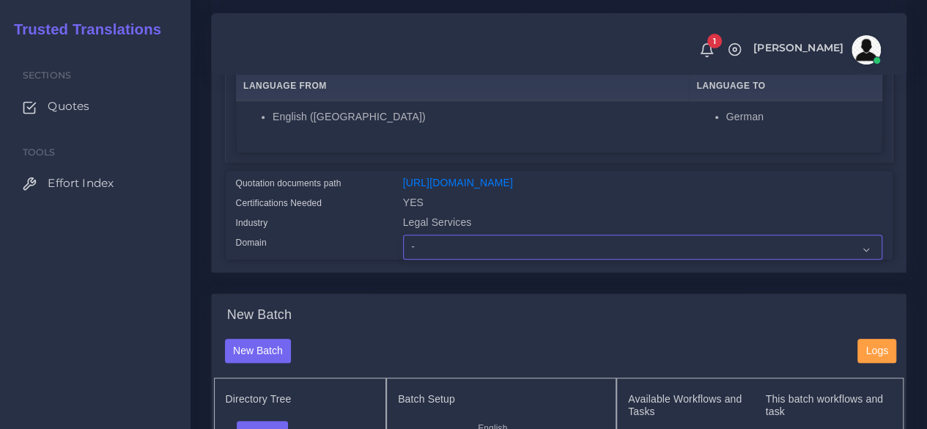
click at [463, 259] on select "- Advertising and Media Agriculture, Forestry and Fishing Architecture, Buildin…" at bounding box center [642, 246] width 479 height 25
select select "Legal Services"
click at [403, 259] on select "- Advertising and Media Agriculture, Forestry and Fishing Architecture, Buildin…" at bounding box center [642, 246] width 479 height 25
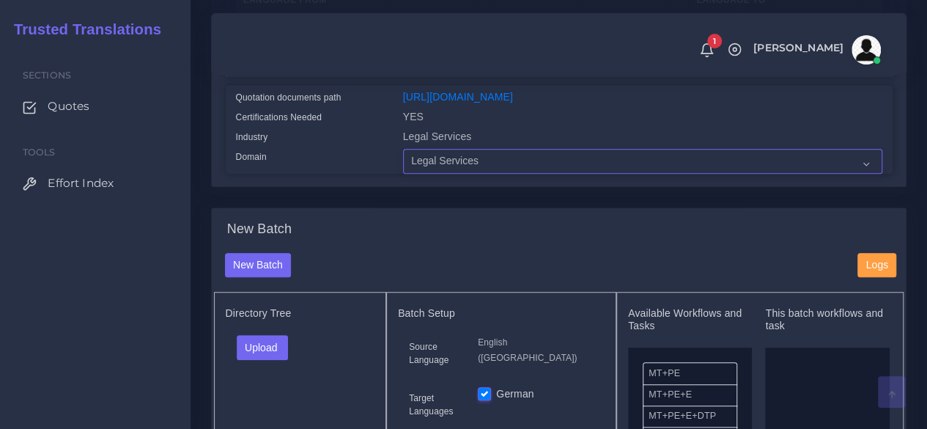
scroll to position [586, 0]
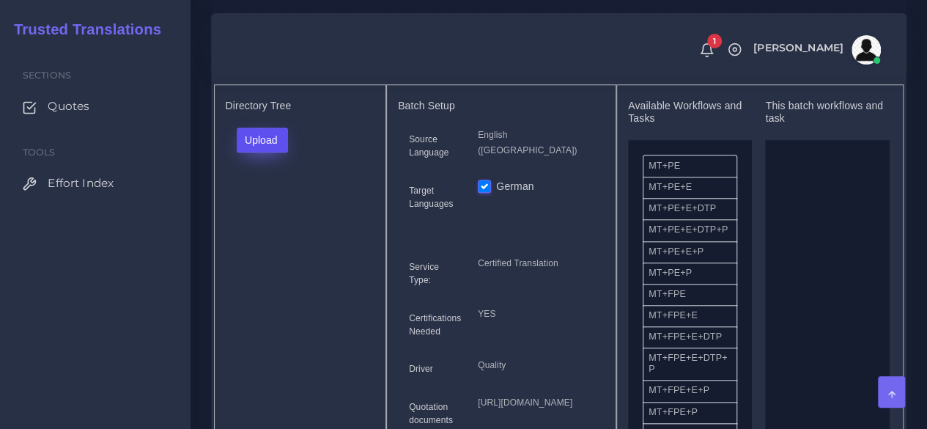
click at [253, 152] on button "Upload" at bounding box center [263, 139] width 52 height 25
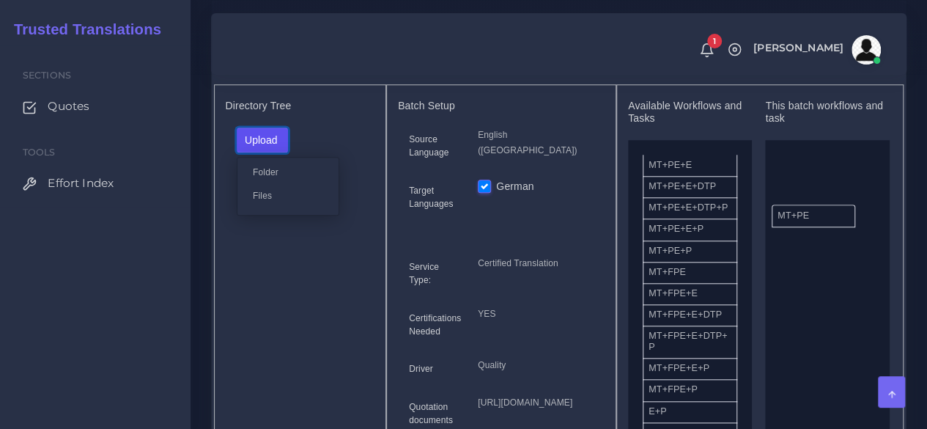
drag, startPoint x: 685, startPoint y: 190, endPoint x: 814, endPoint y: 240, distance: 138.2
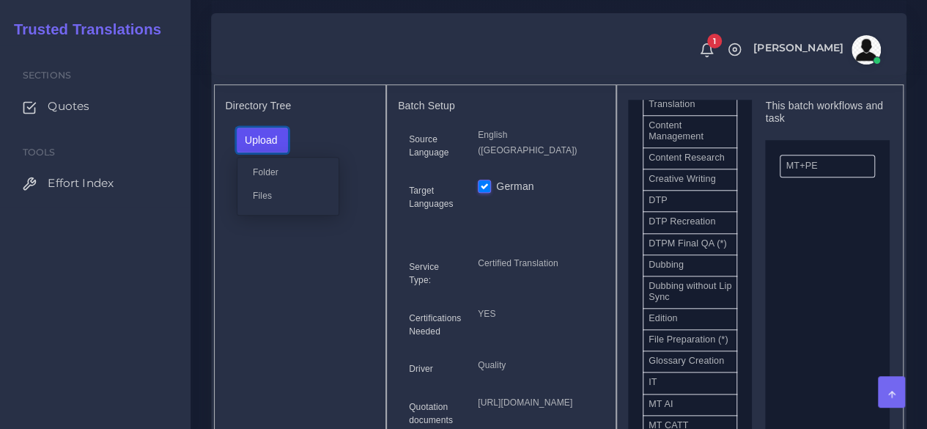
scroll to position [513, 0]
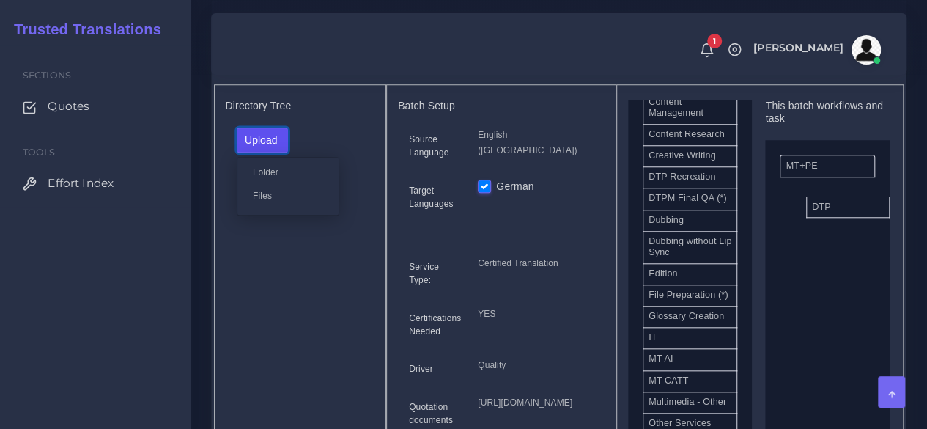
drag, startPoint x: 675, startPoint y: 223, endPoint x: 834, endPoint y: 239, distance: 159.7
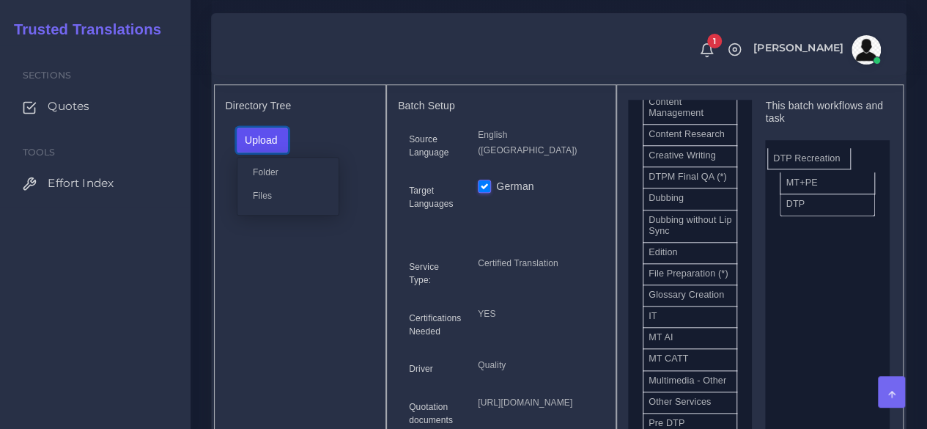
drag, startPoint x: 696, startPoint y: 218, endPoint x: 821, endPoint y: 182, distance: 129.4
click at [284, 204] on label "Files" at bounding box center [287, 195] width 101 height 18
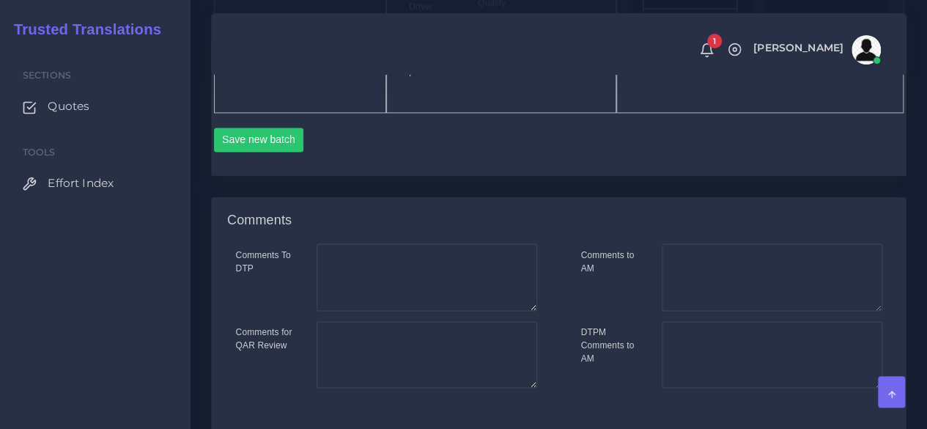
scroll to position [952, 0]
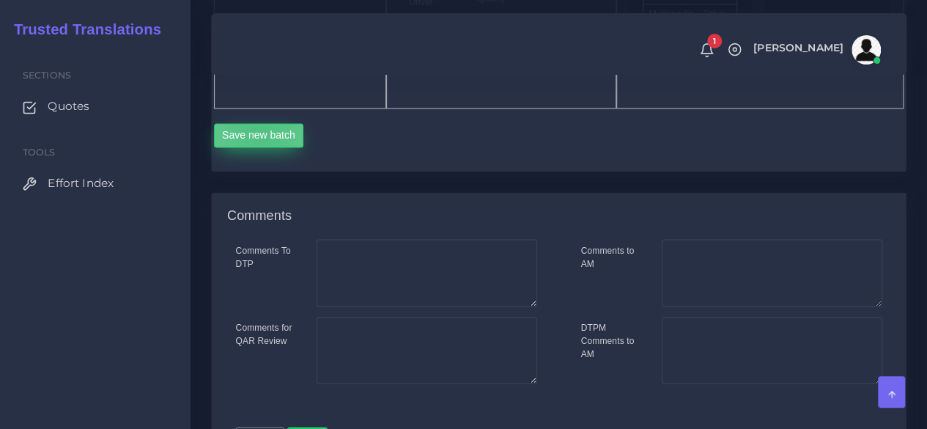
click at [260, 148] on button "Save new batch" at bounding box center [259, 135] width 90 height 25
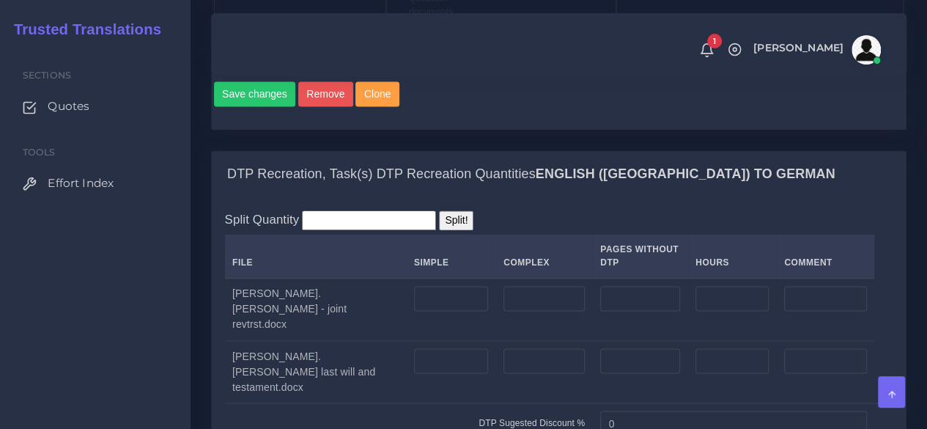
scroll to position [1245, 0]
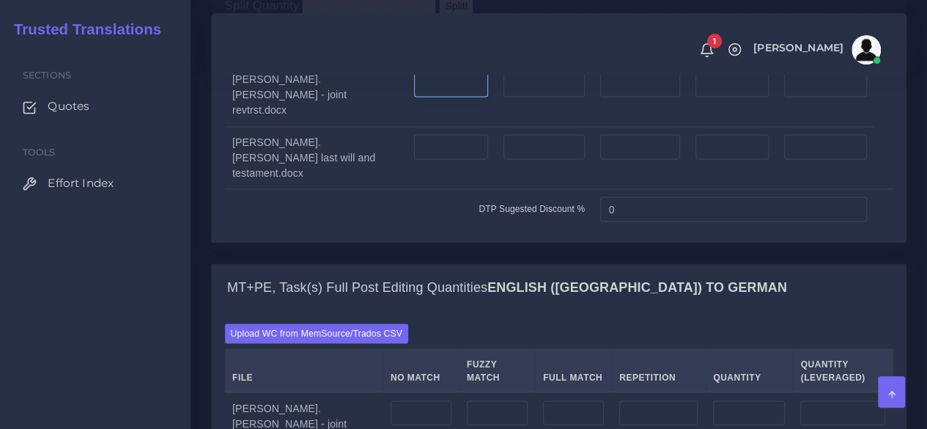
click at [431, 97] on input "number" at bounding box center [451, 84] width 74 height 25
type input "27"
click at [444, 159] on input "number" at bounding box center [451, 146] width 74 height 25
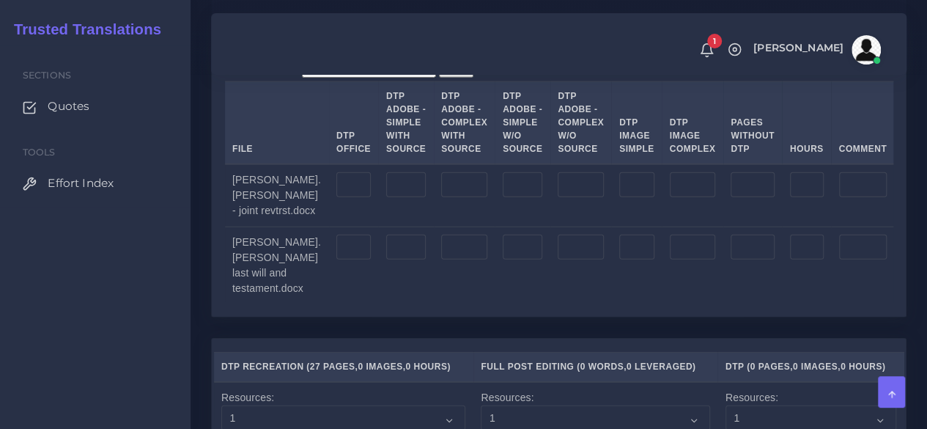
scroll to position [1831, 0]
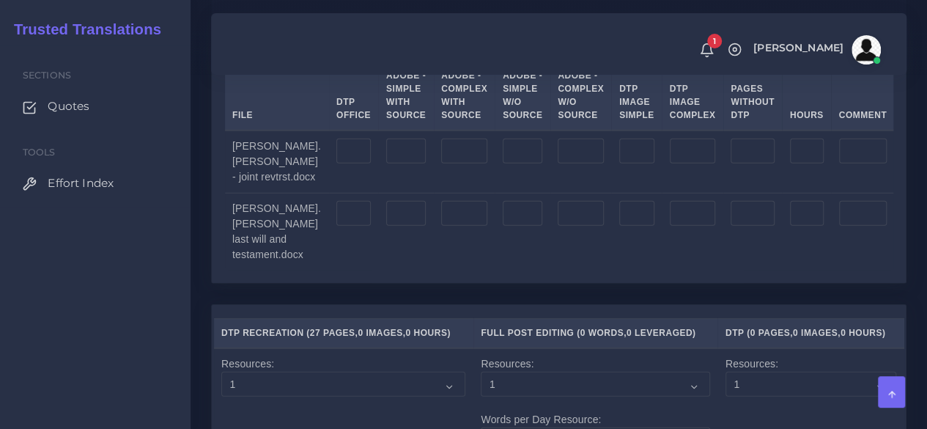
type input "6"
click at [365, 163] on input "number" at bounding box center [353, 150] width 34 height 25
type input "27"
click at [371, 226] on input "number" at bounding box center [353, 213] width 34 height 25
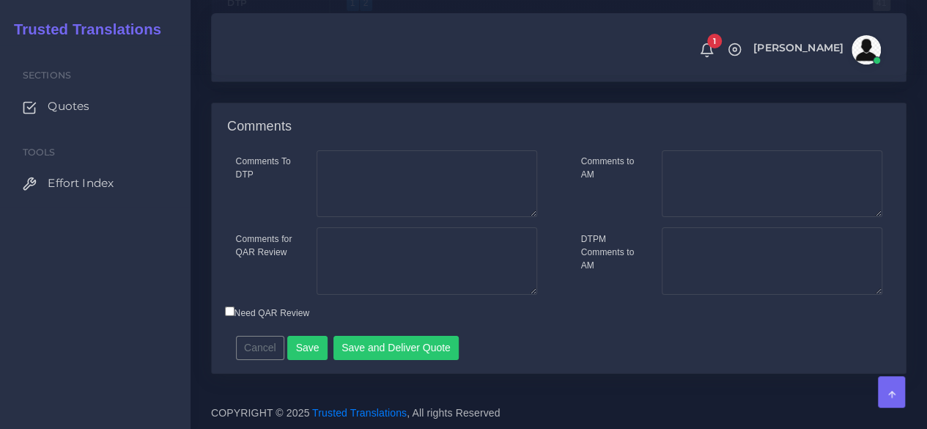
scroll to position [2557, 0]
type input "6"
click at [311, 342] on button "Save" at bounding box center [307, 348] width 40 height 25
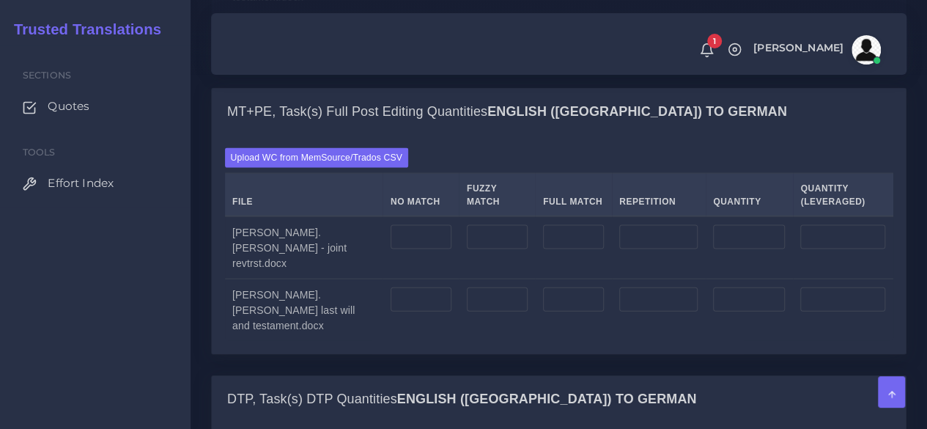
scroll to position [1465, 0]
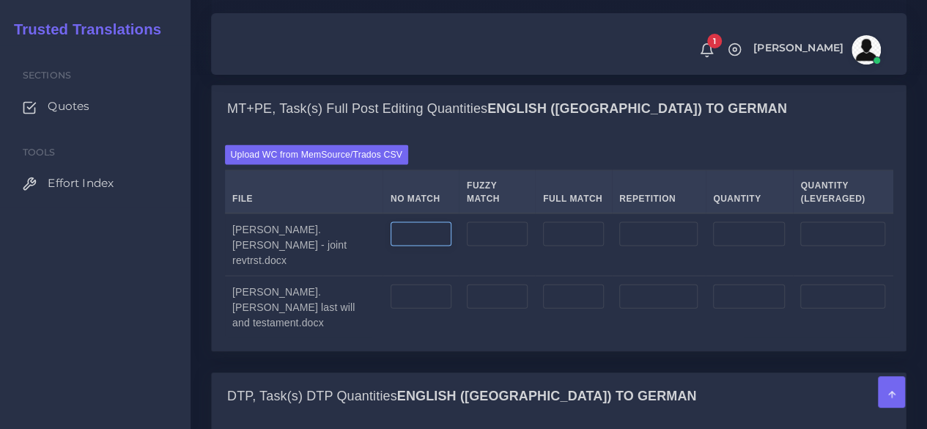
click at [451, 247] on input "number" at bounding box center [420, 234] width 61 height 25
type input "7478"
click at [651, 247] on input "number" at bounding box center [658, 234] width 78 height 25
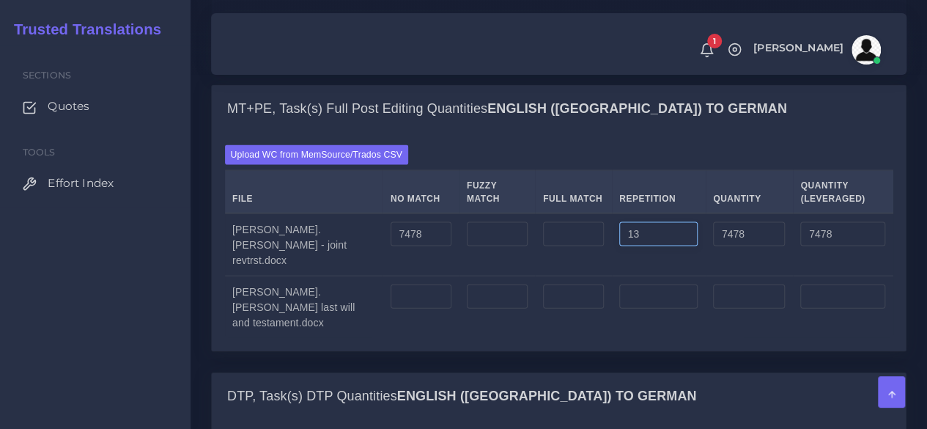
type input "13"
type input "7491"
type input "7481"
click at [447, 309] on input "number" at bounding box center [420, 296] width 61 height 25
type input "1567"
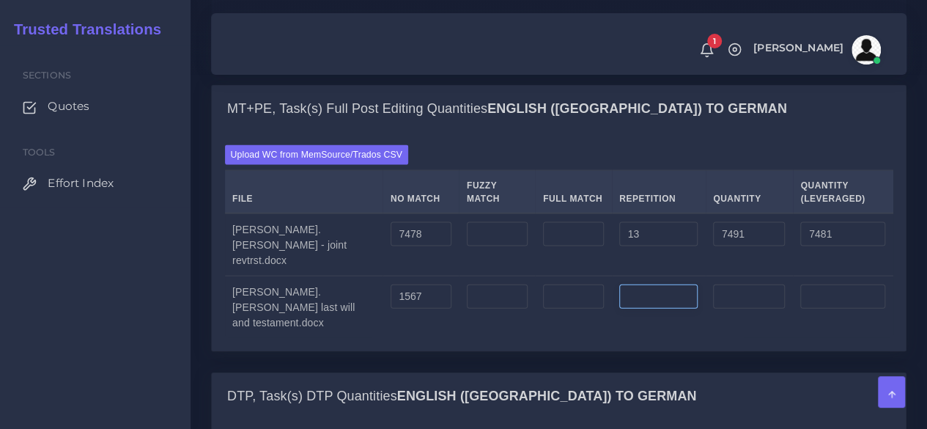
type input "1567"
click at [663, 309] on input "number" at bounding box center [658, 296] width 78 height 25
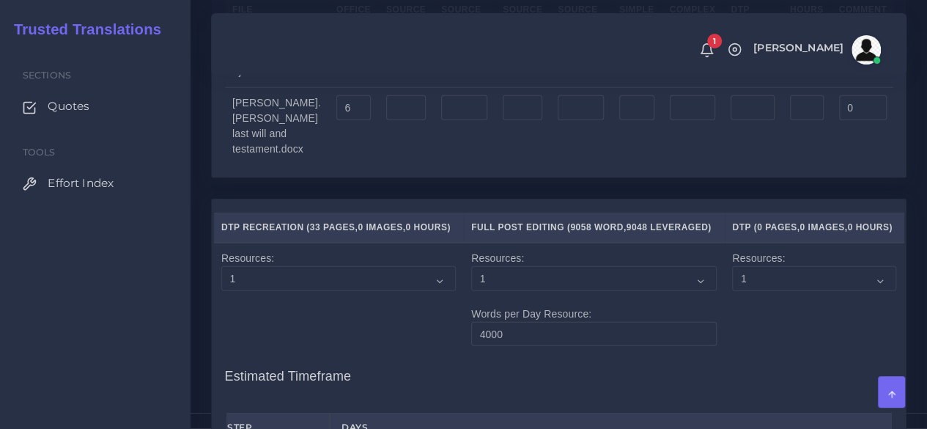
scroll to position [2271, 0]
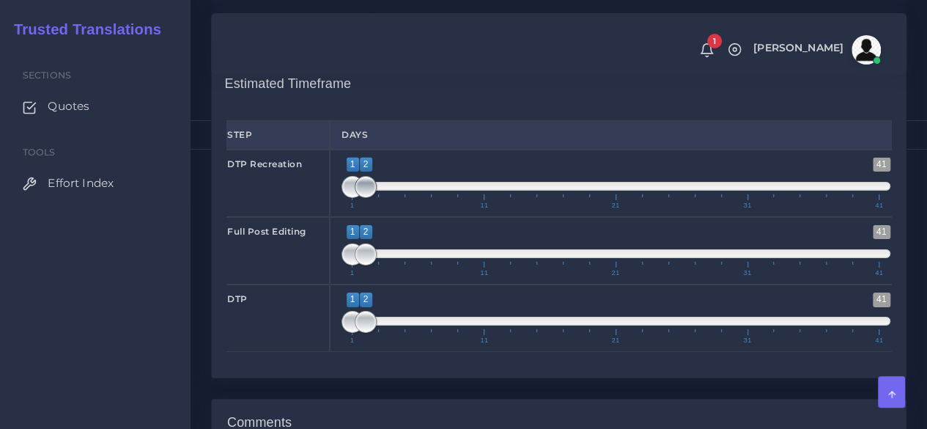
type input "7"
type input "1574"
type input "1568"
drag, startPoint x: 361, startPoint y: 221, endPoint x: 369, endPoint y: 220, distance: 8.1
click at [369, 198] on span at bounding box center [379, 187] width 22 height 22
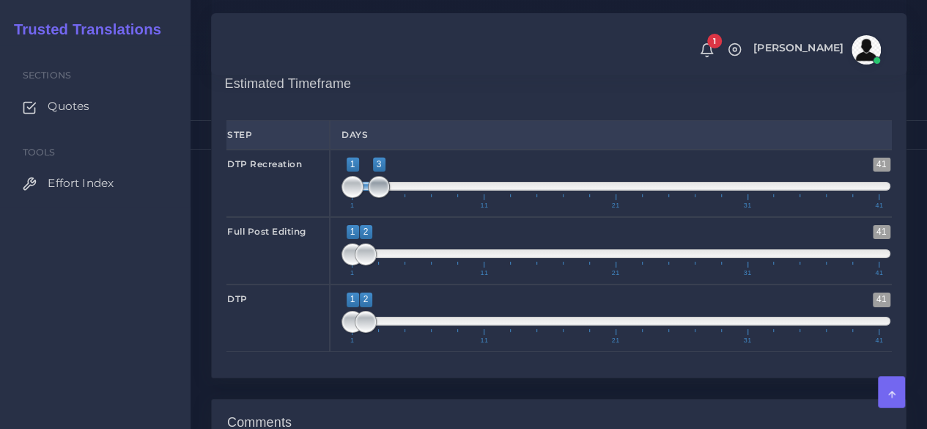
type input "1;1"
drag, startPoint x: 372, startPoint y: 221, endPoint x: 328, endPoint y: 228, distance: 44.6
click at [328, 217] on div "DTP Recreation 1 41 1 1 1 — 1 1 11 21 31 41 1;1" at bounding box center [558, 182] width 686 height 67
type input "1;3"
drag, startPoint x: 368, startPoint y: 286, endPoint x: 377, endPoint y: 286, distance: 8.1
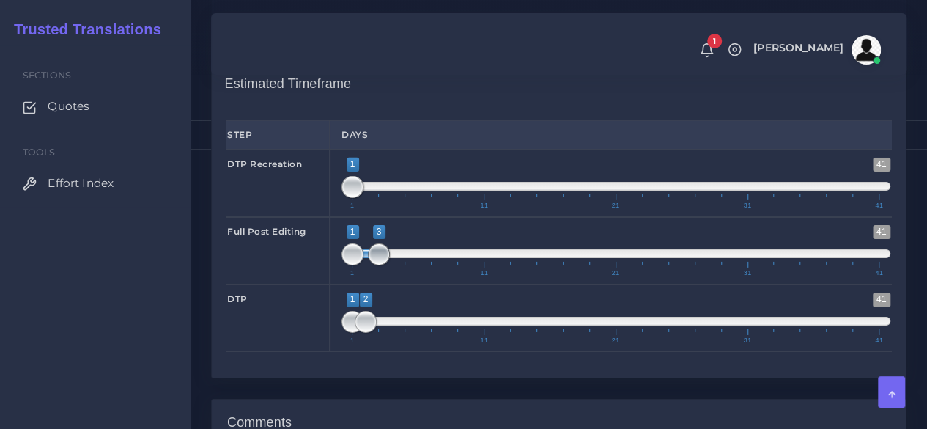
click at [377, 265] on span at bounding box center [379, 254] width 22 height 22
drag, startPoint x: 362, startPoint y: 351, endPoint x: 373, endPoint y: 351, distance: 11.0
click at [373, 333] on span at bounding box center [379, 322] width 22 height 22
type input "3;3"
drag, startPoint x: 349, startPoint y: 354, endPoint x: 388, endPoint y: 356, distance: 38.9
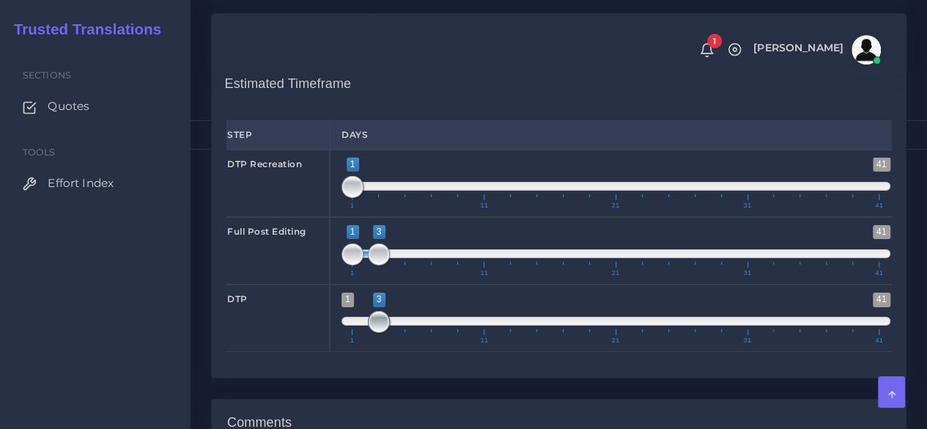
click at [388, 333] on span at bounding box center [379, 322] width 22 height 22
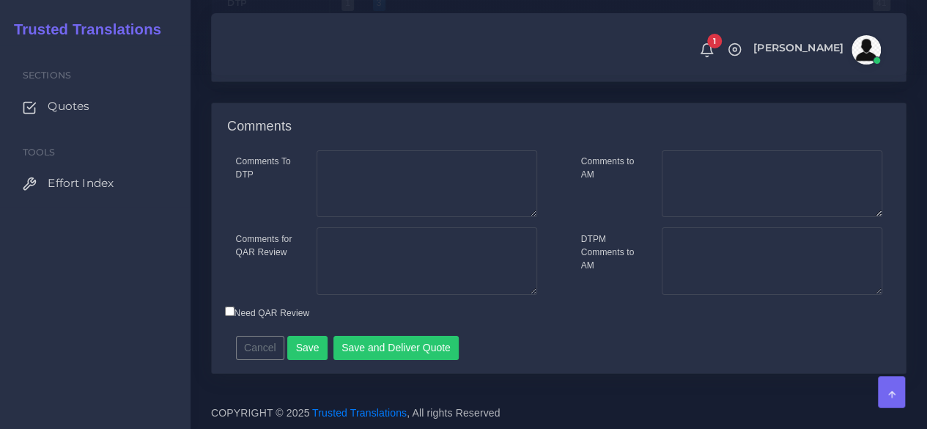
scroll to position [2598, 0]
click at [693, 186] on textarea "Comments to AM" at bounding box center [772, 183] width 221 height 67
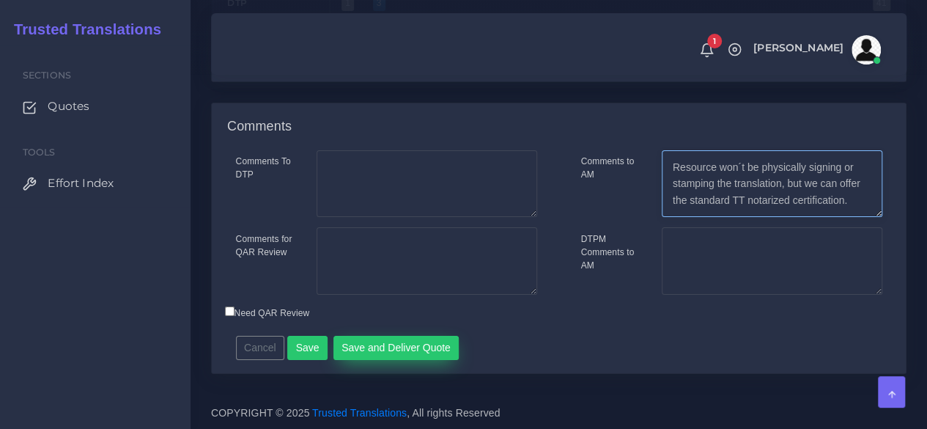
type textarea "Resource won´t be physically signing or stamping the translation, but we can of…"
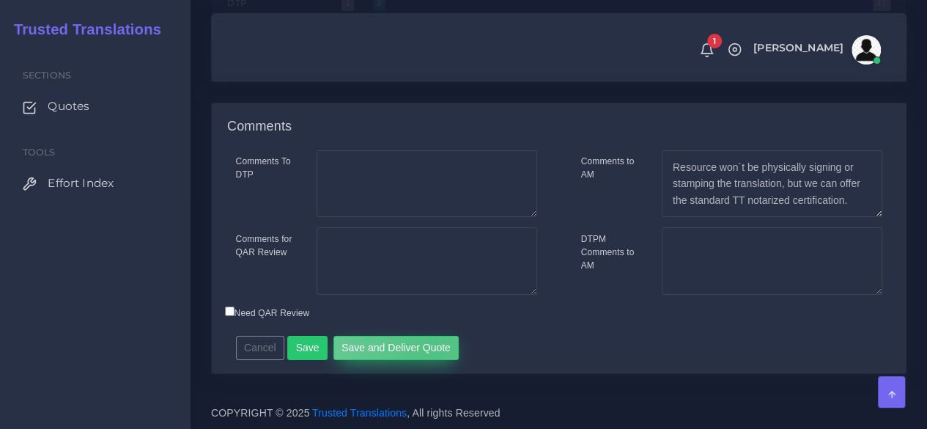
click at [427, 352] on button "Save and Deliver Quote" at bounding box center [396, 348] width 126 height 25
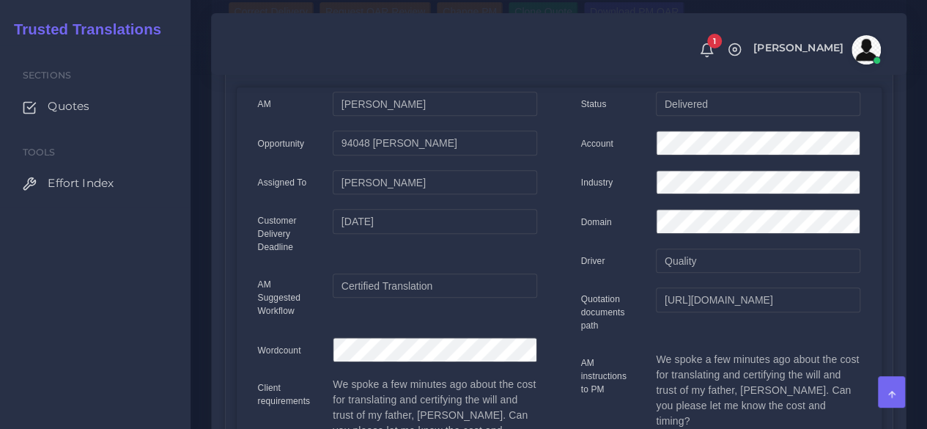
scroll to position [366, 0]
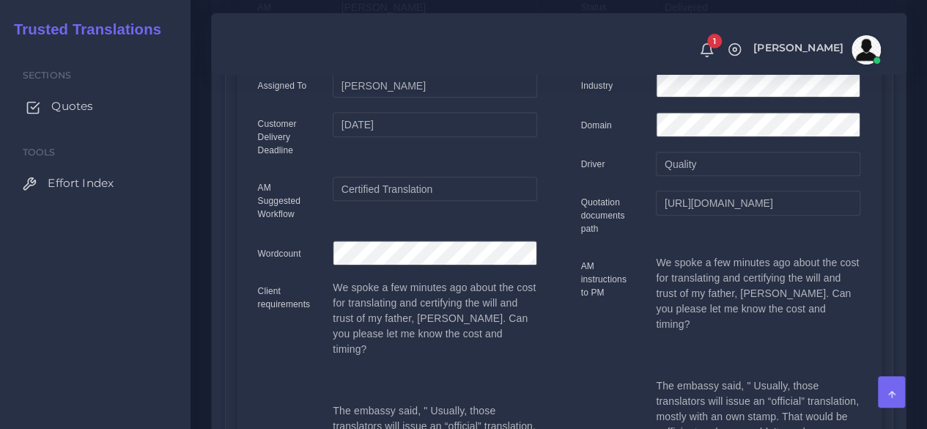
click at [76, 116] on link "Quotes" at bounding box center [95, 106] width 168 height 31
